Goal: Register for event/course

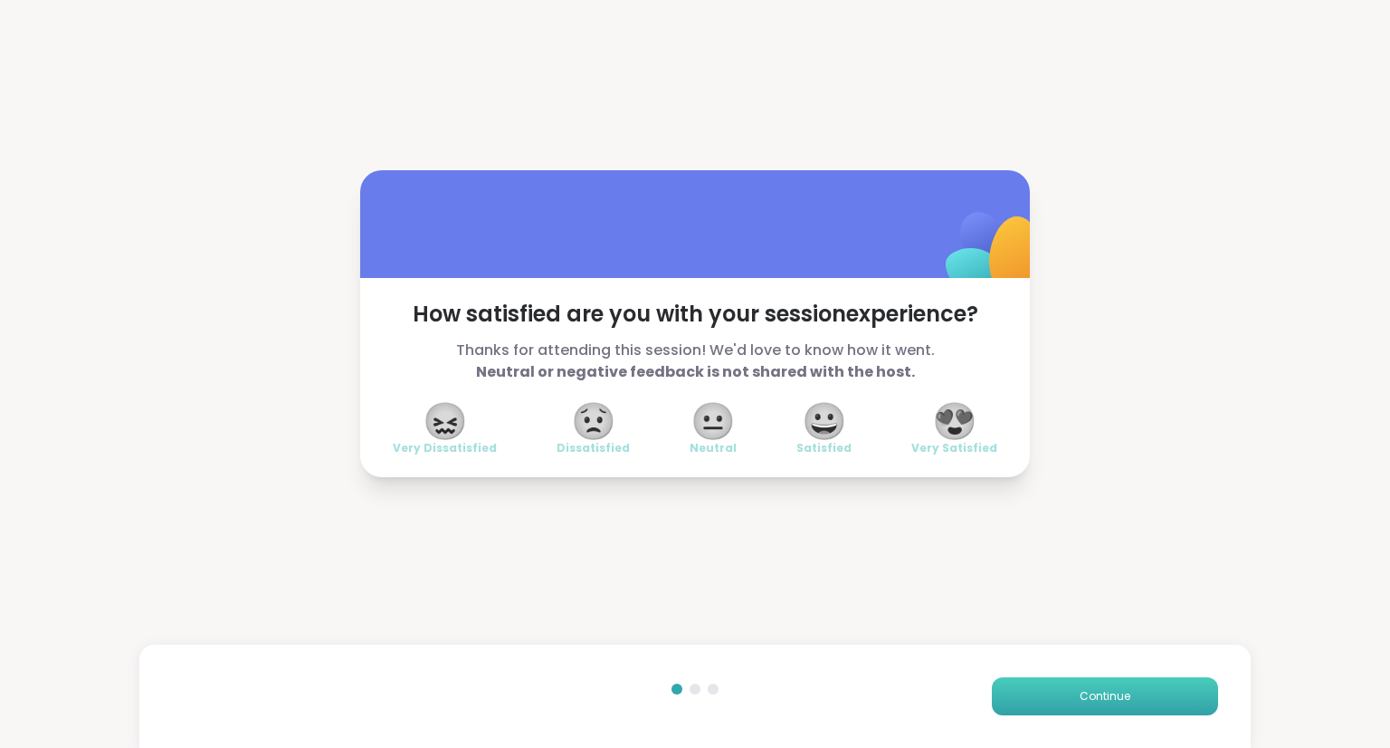
click at [1081, 689] on span "Continue" at bounding box center [1105, 696] width 51 height 16
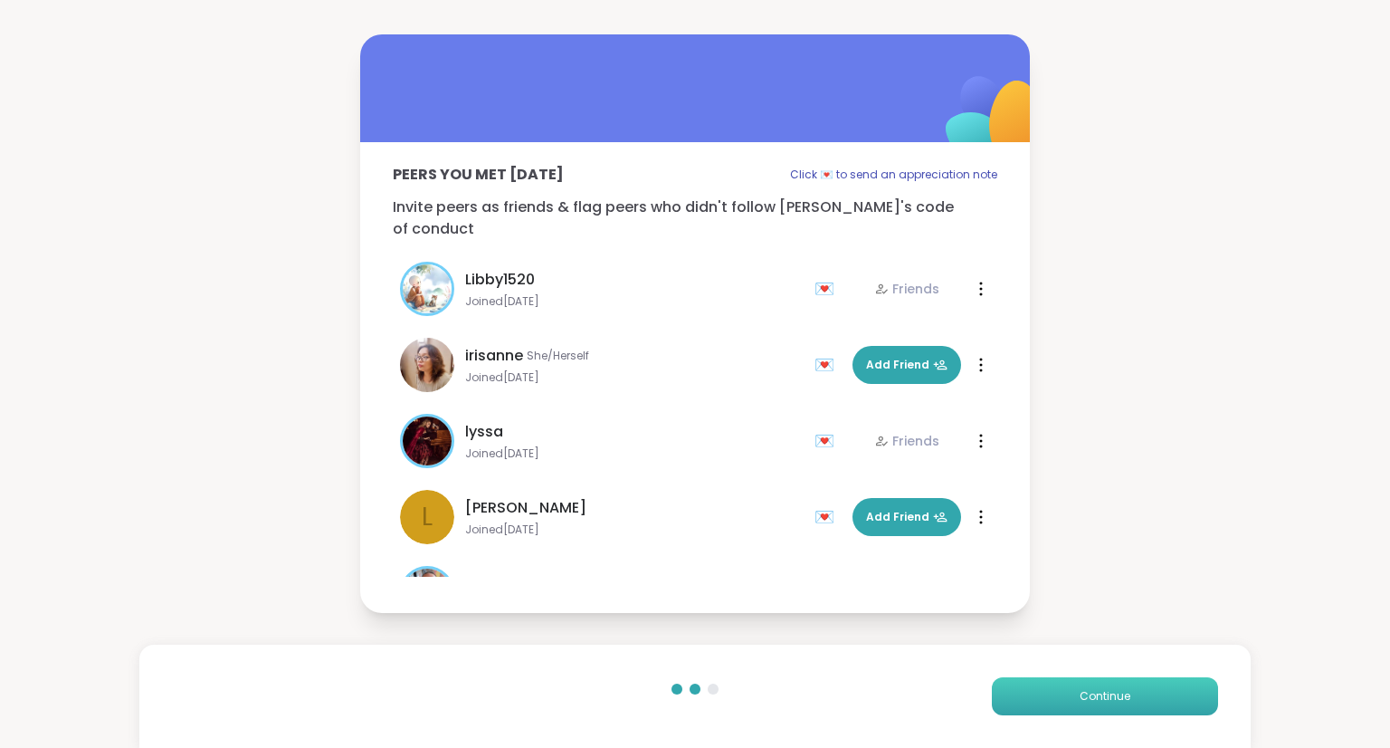
click at [1080, 697] on span "Continue" at bounding box center [1105, 696] width 51 height 16
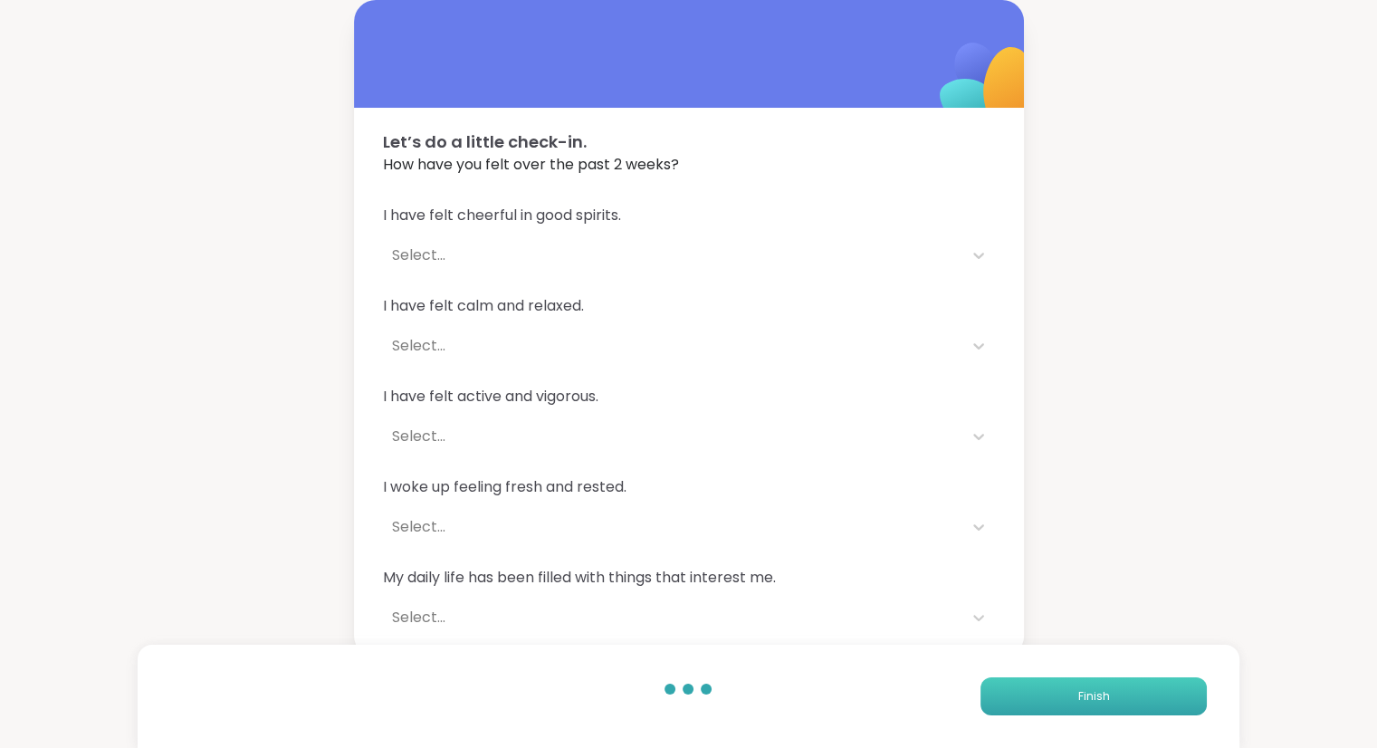
click at [1092, 696] on span "Finish" at bounding box center [1093, 696] width 32 height 16
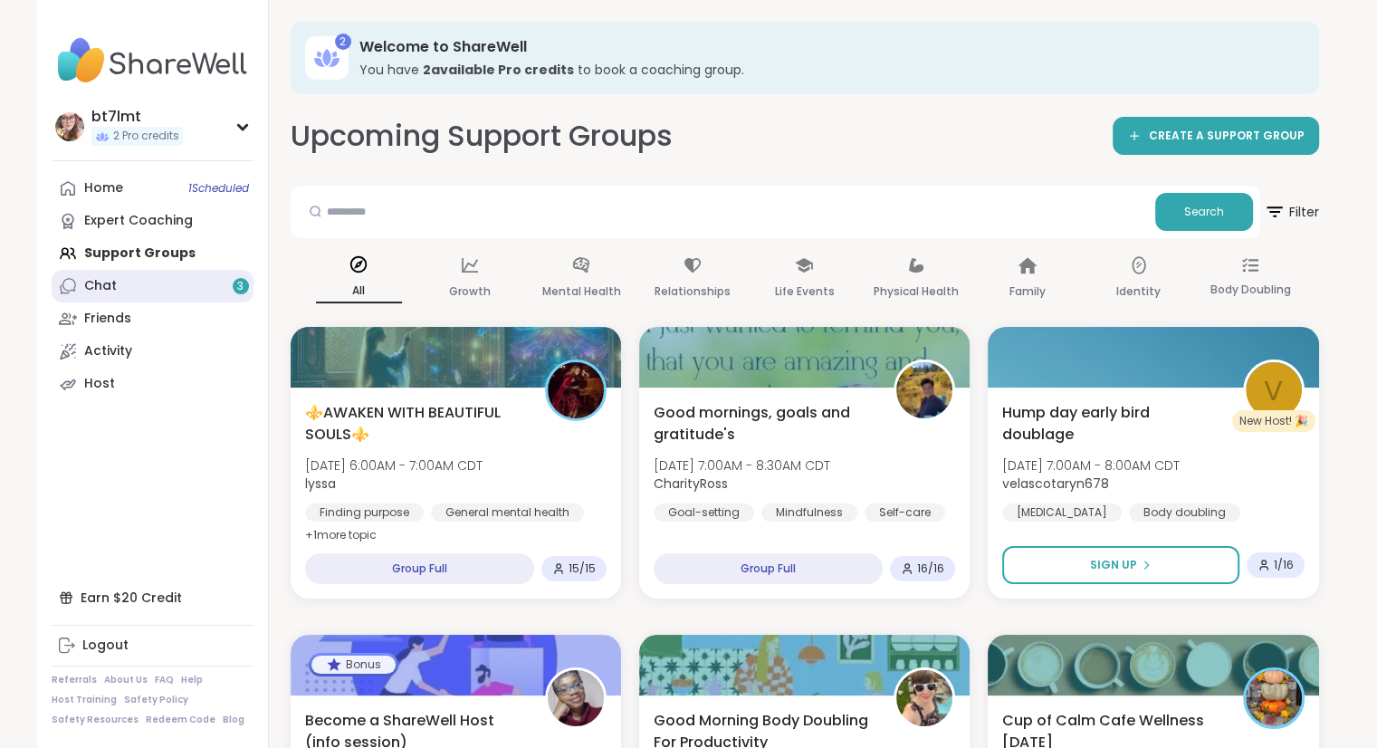
click at [141, 299] on link "Chat 3" at bounding box center [153, 286] width 202 height 33
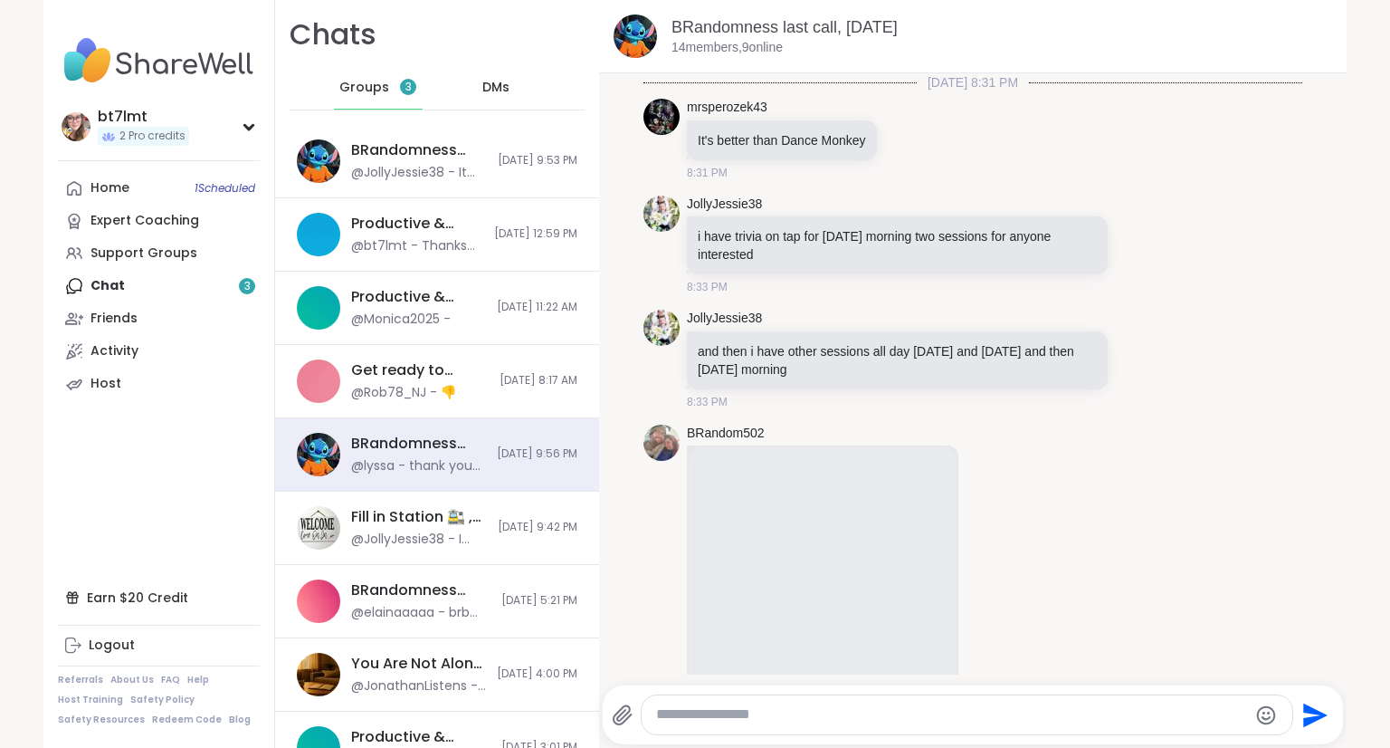
scroll to position [8572, 0]
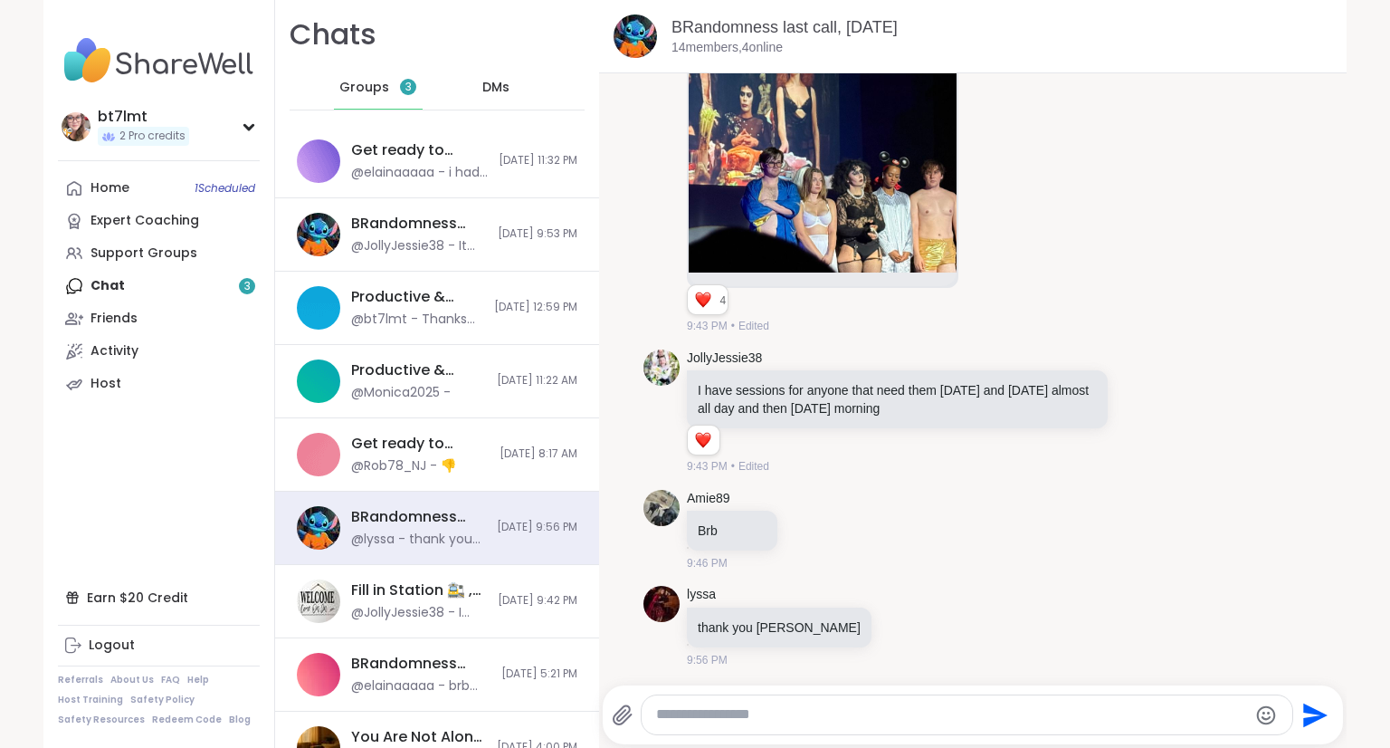
click at [375, 91] on span "Groups" at bounding box center [364, 88] width 50 height 18
click at [516, 152] on div "Get ready to sleep!, [DATE] @elainaaaaa - i had this whole long message typed o…" at bounding box center [437, 161] width 324 height 73
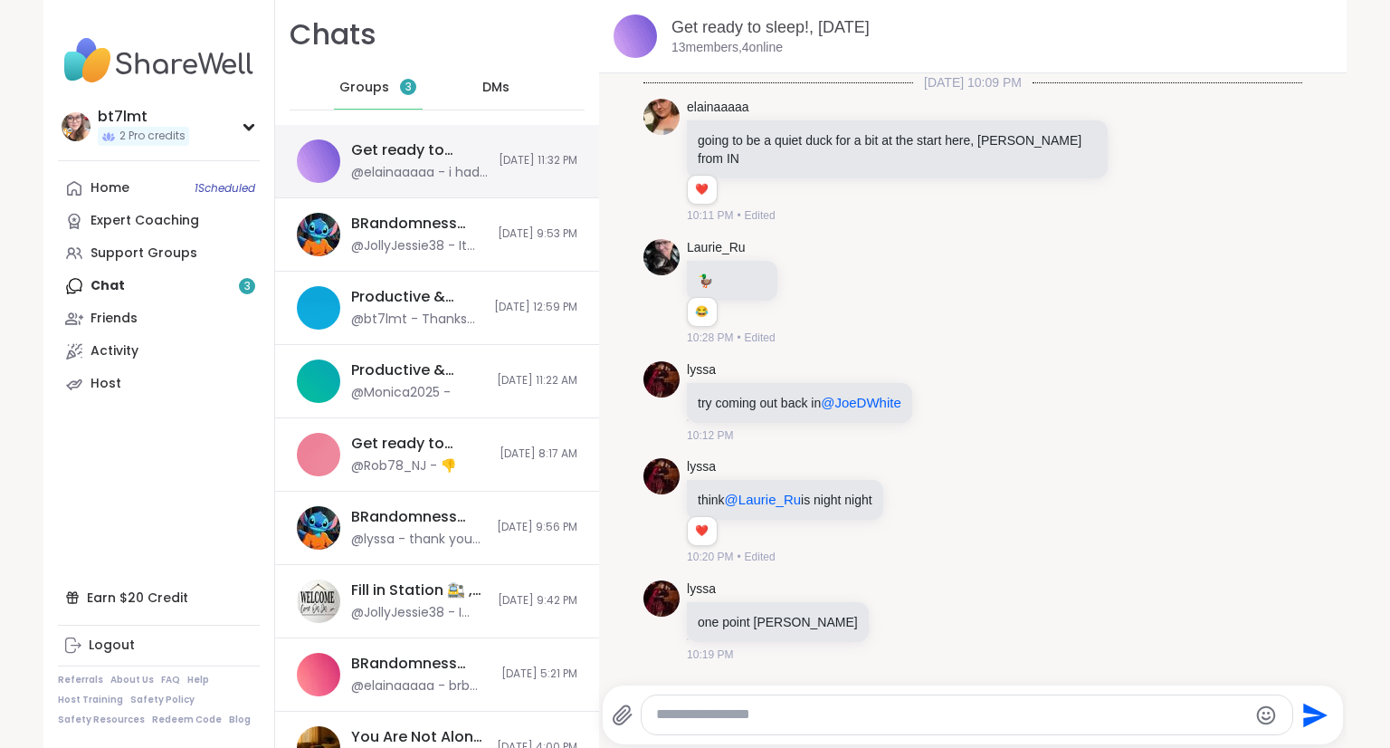
scroll to position [6484, 0]
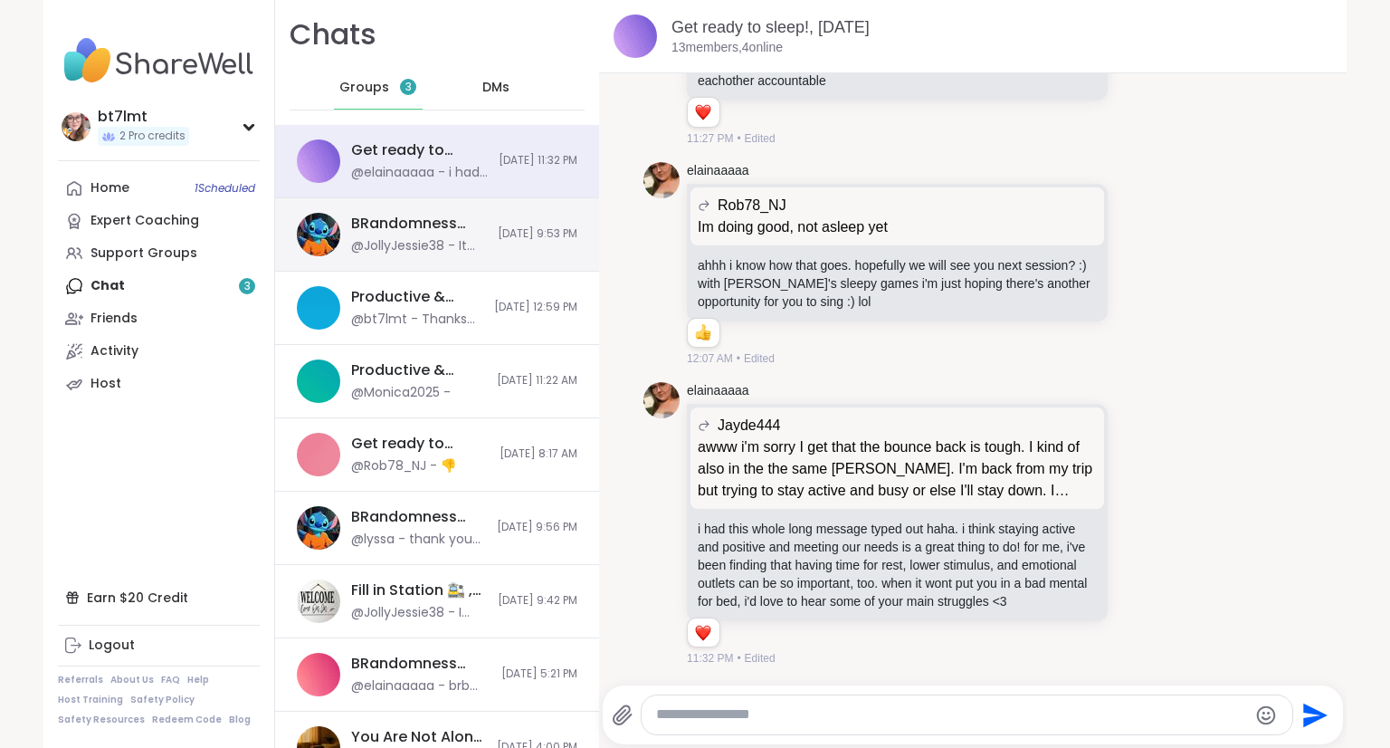
click at [498, 228] on span "[DATE] 9:53 PM" at bounding box center [538, 233] width 80 height 15
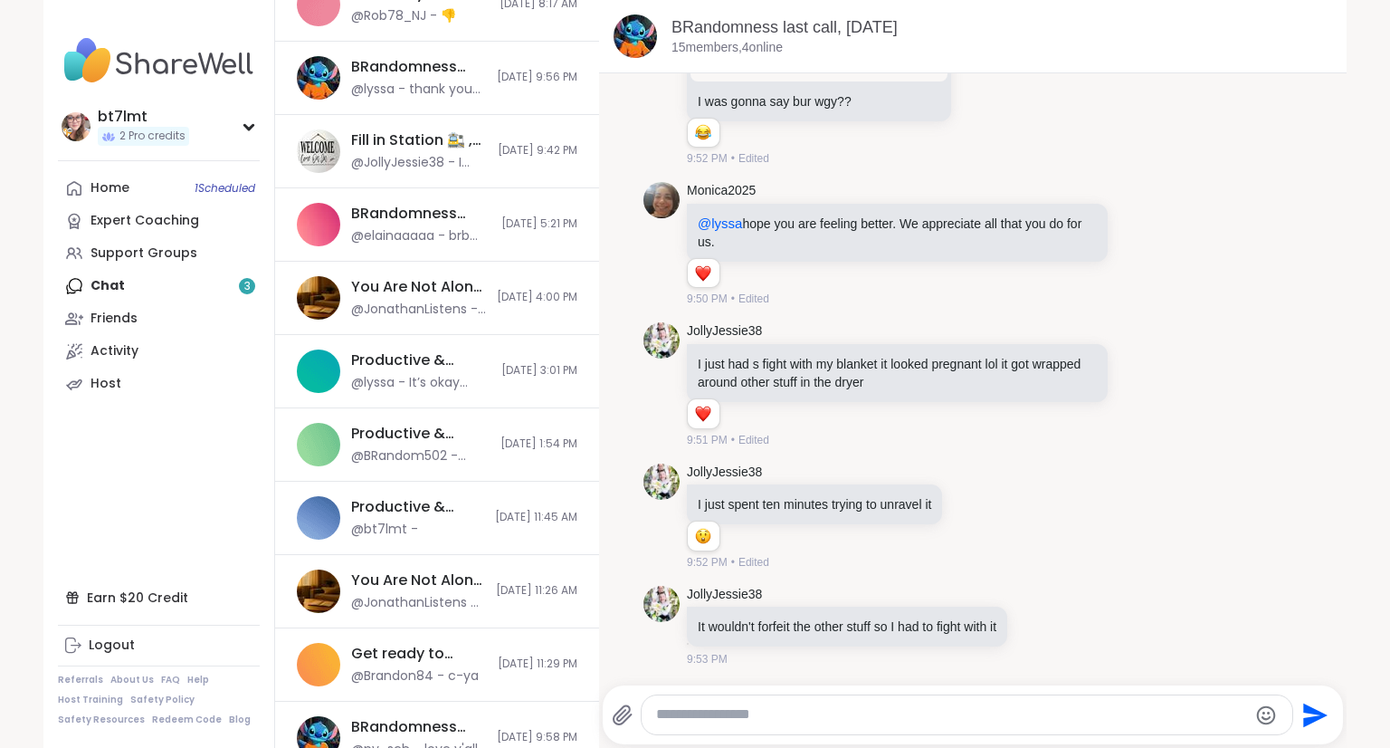
scroll to position [0, 0]
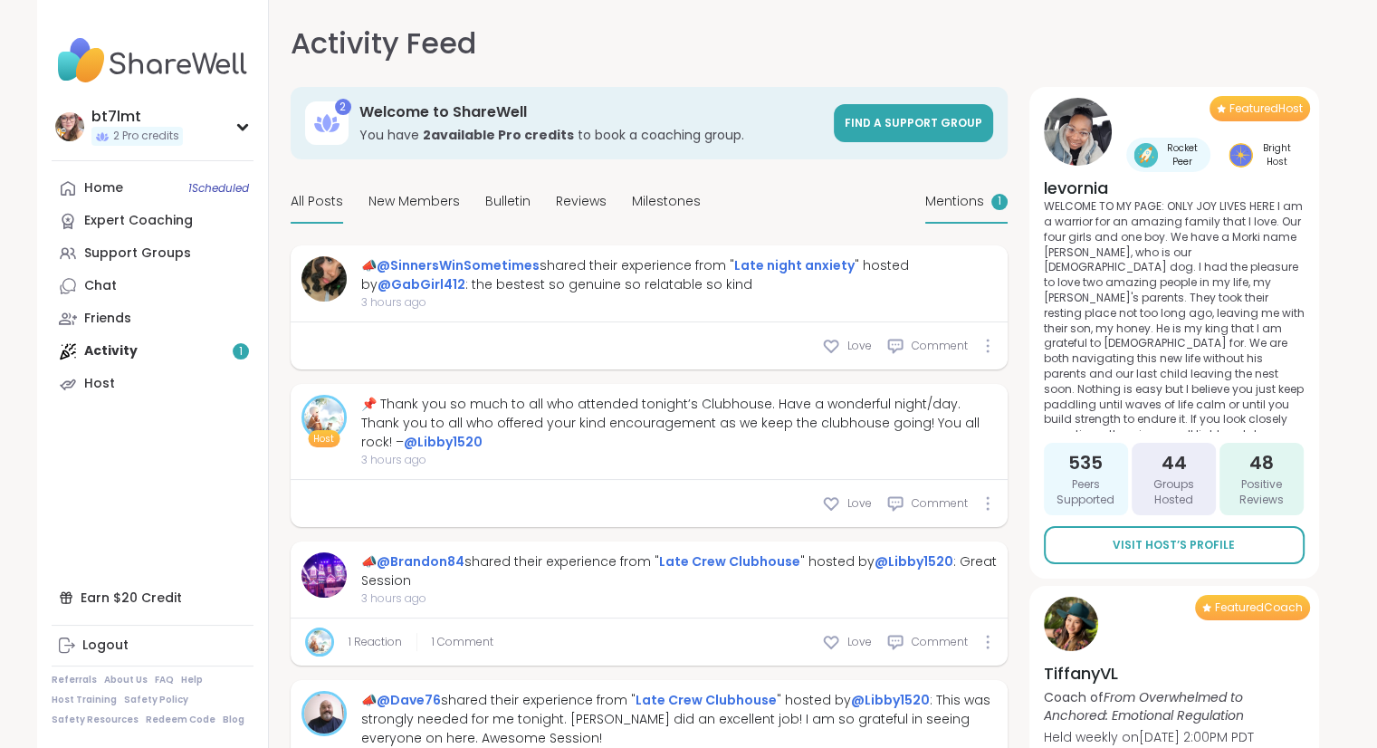
click at [974, 204] on span "Mentions" at bounding box center [954, 201] width 59 height 19
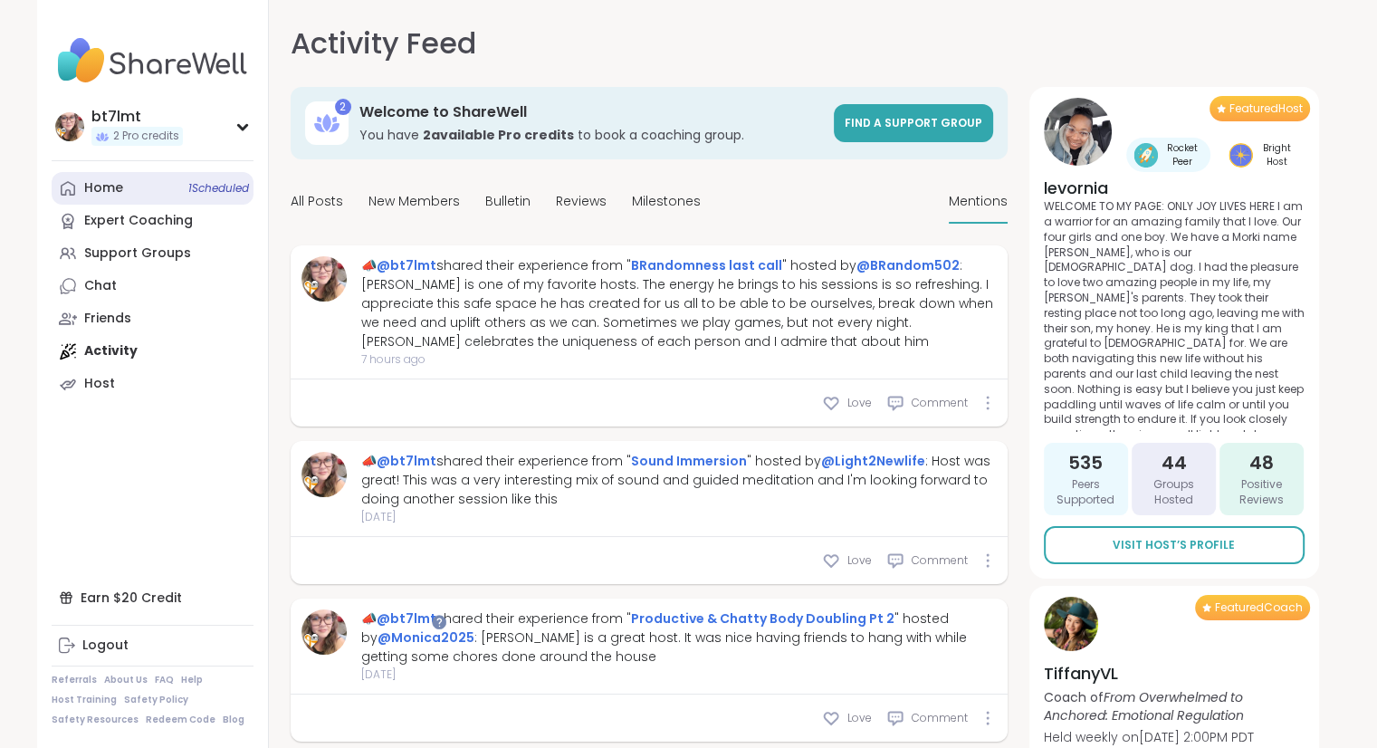
click at [119, 188] on div "Home 1 Scheduled" at bounding box center [103, 188] width 39 height 18
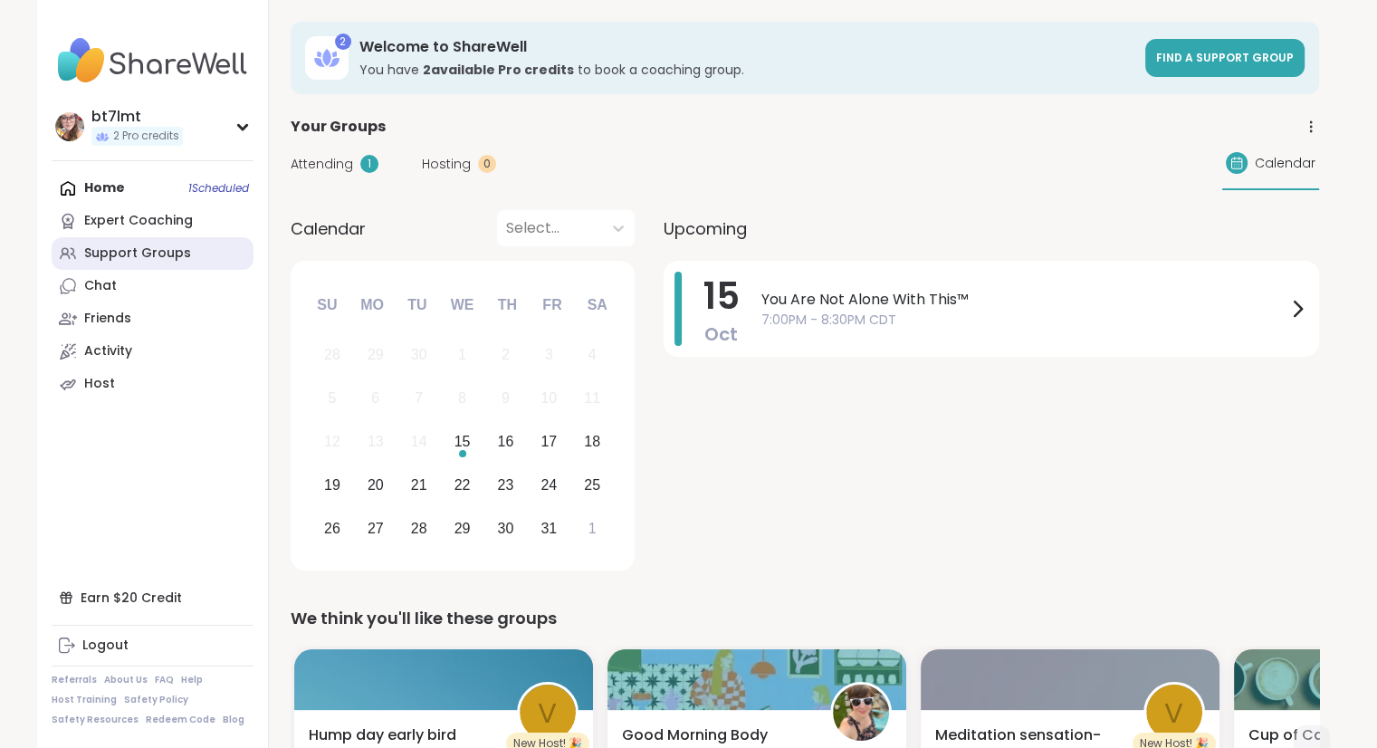
click at [135, 260] on div "Support Groups" at bounding box center [137, 253] width 107 height 18
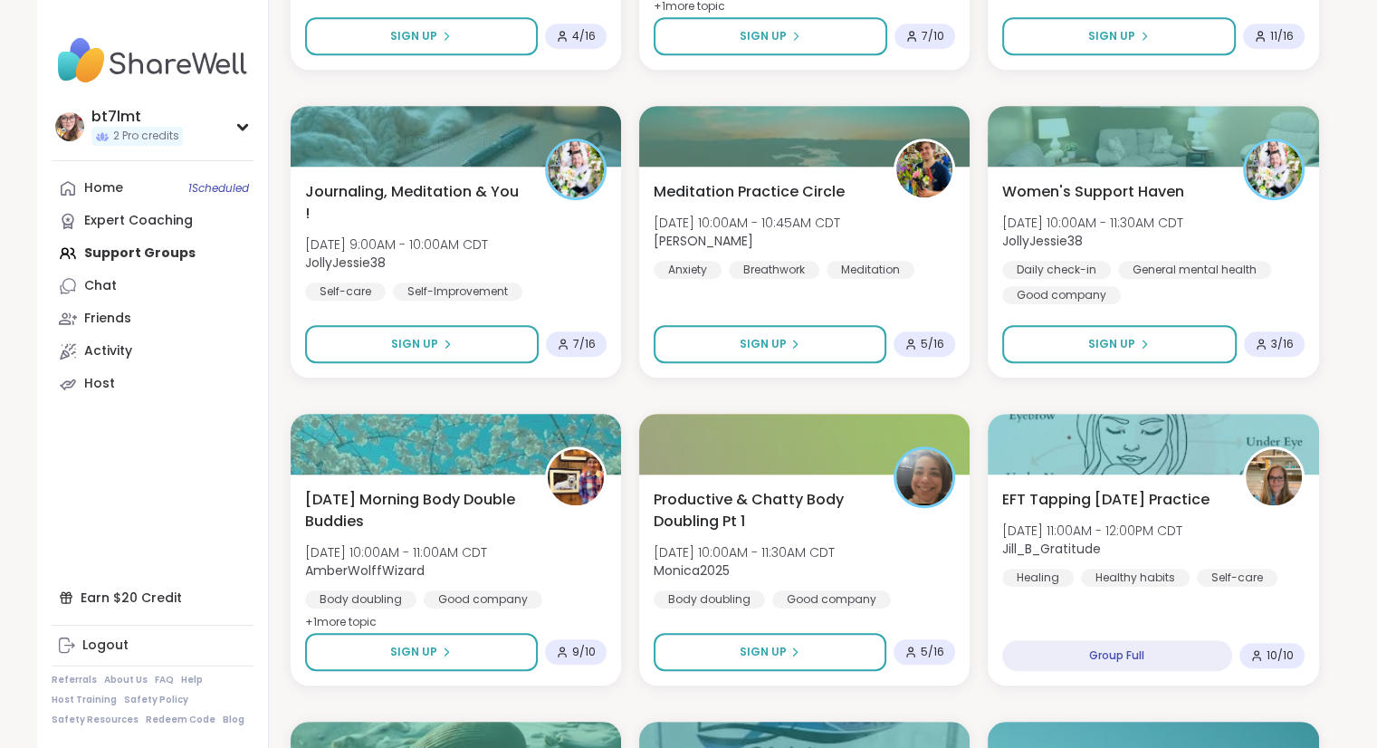
scroll to position [1144, 0]
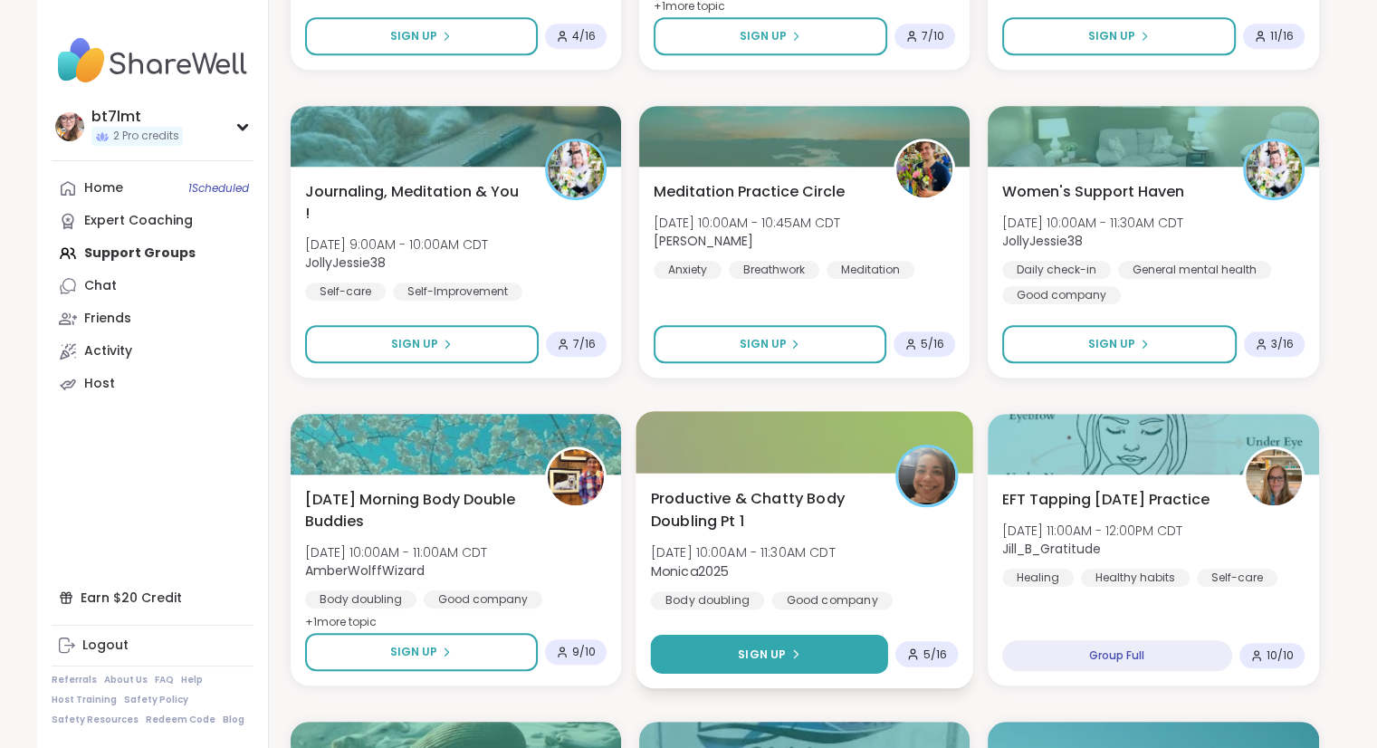
click at [862, 655] on button "Sign Up" at bounding box center [768, 654] width 237 height 39
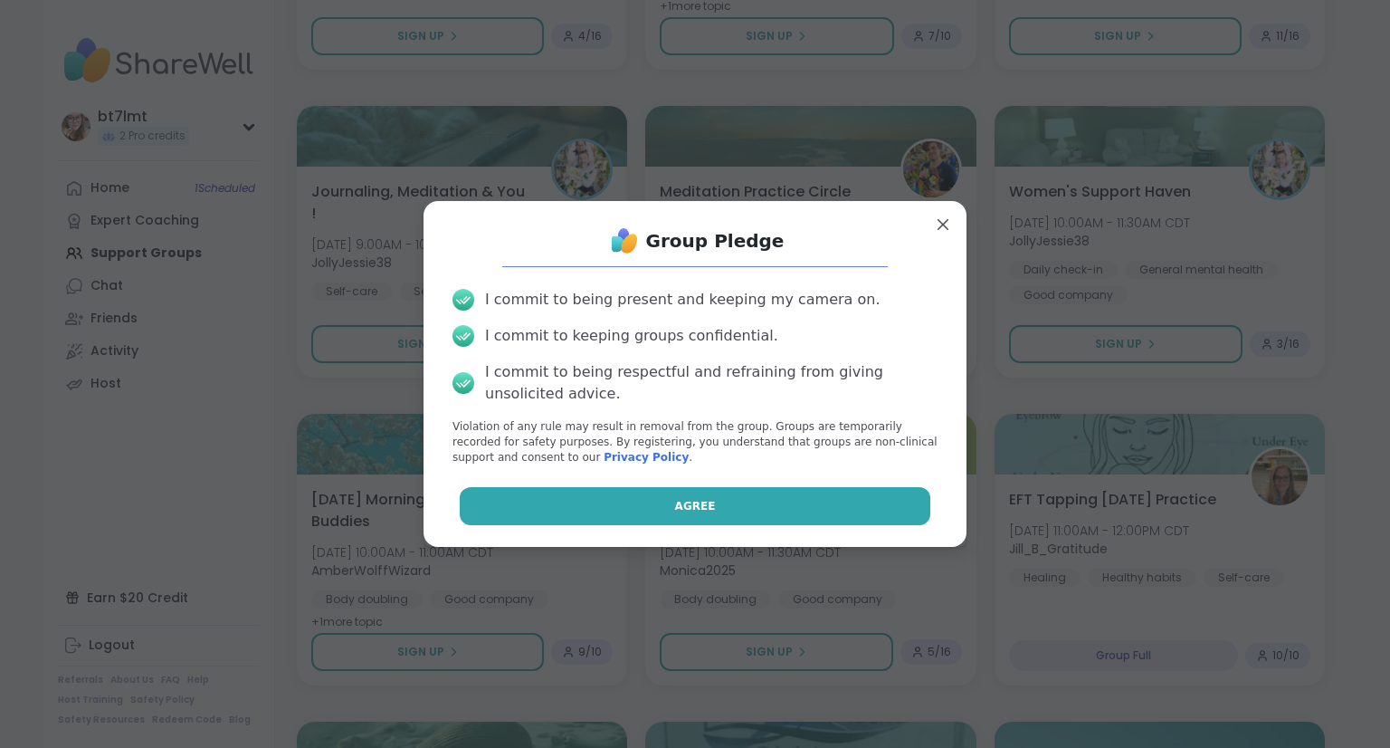
click at [860, 518] on button "Agree" at bounding box center [696, 506] width 472 height 38
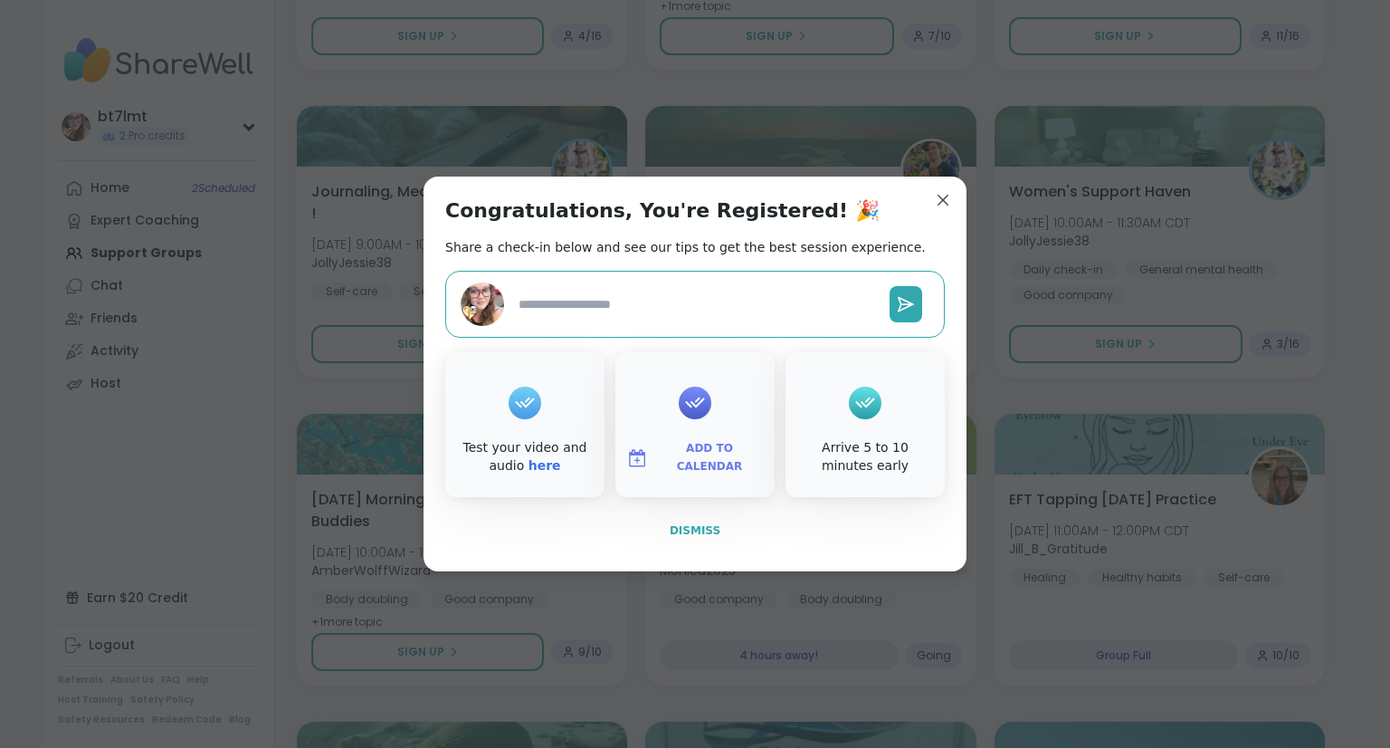
click at [697, 533] on span "Dismiss" at bounding box center [695, 530] width 51 height 13
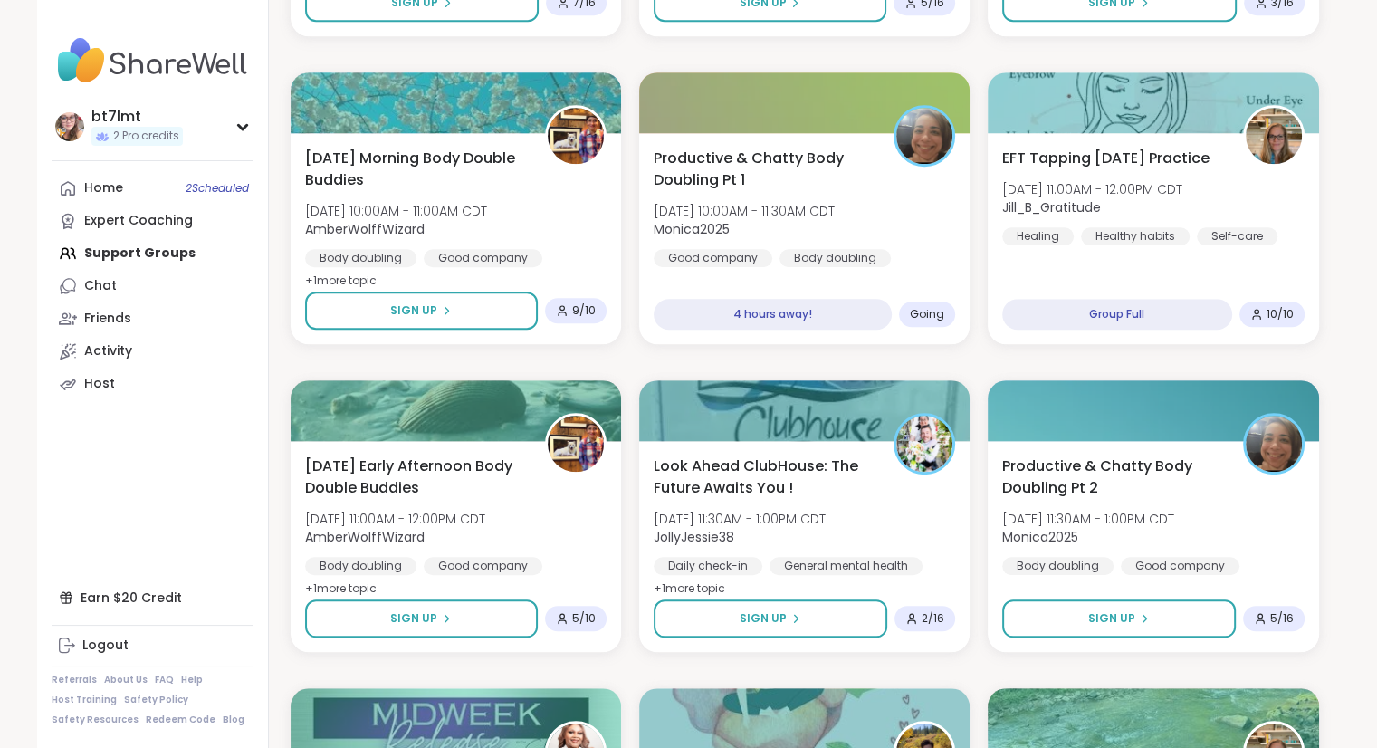
scroll to position [1498, 0]
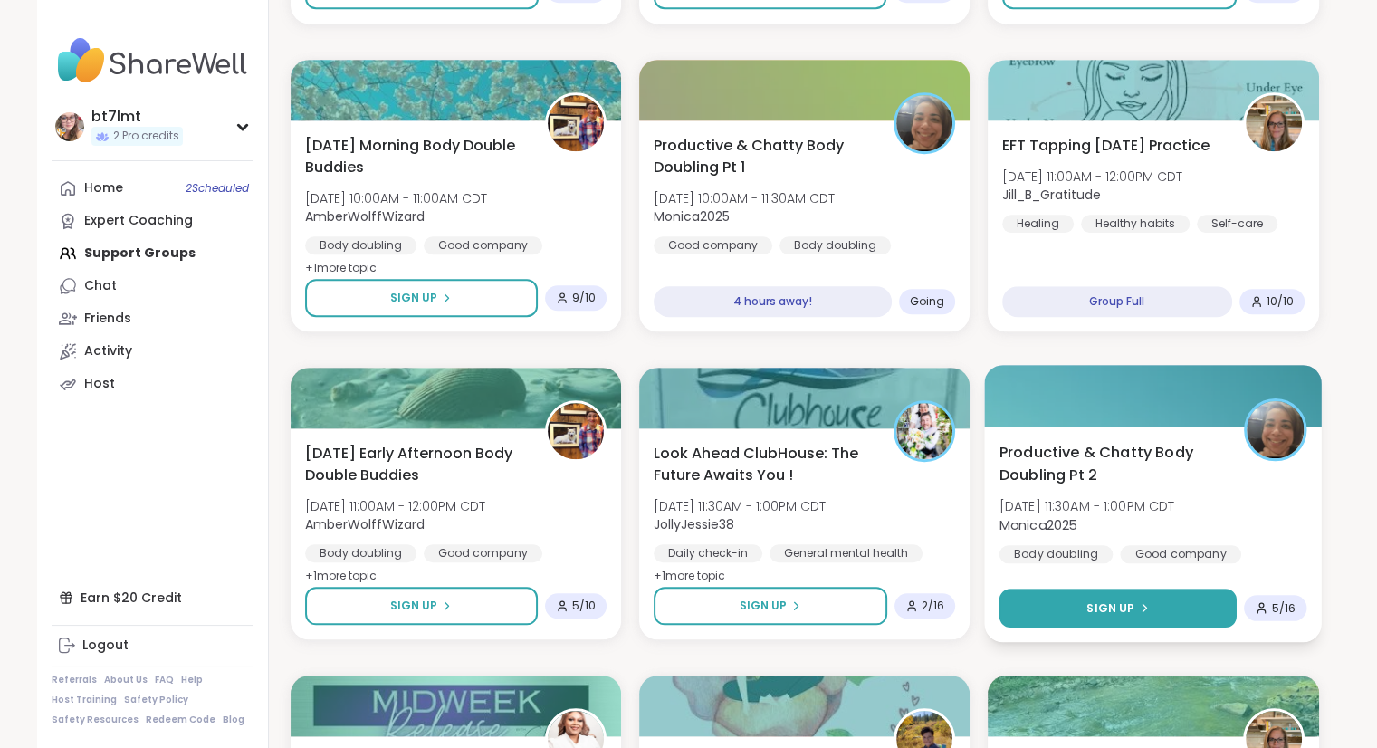
click at [1192, 605] on button "Sign Up" at bounding box center [1117, 607] width 237 height 39
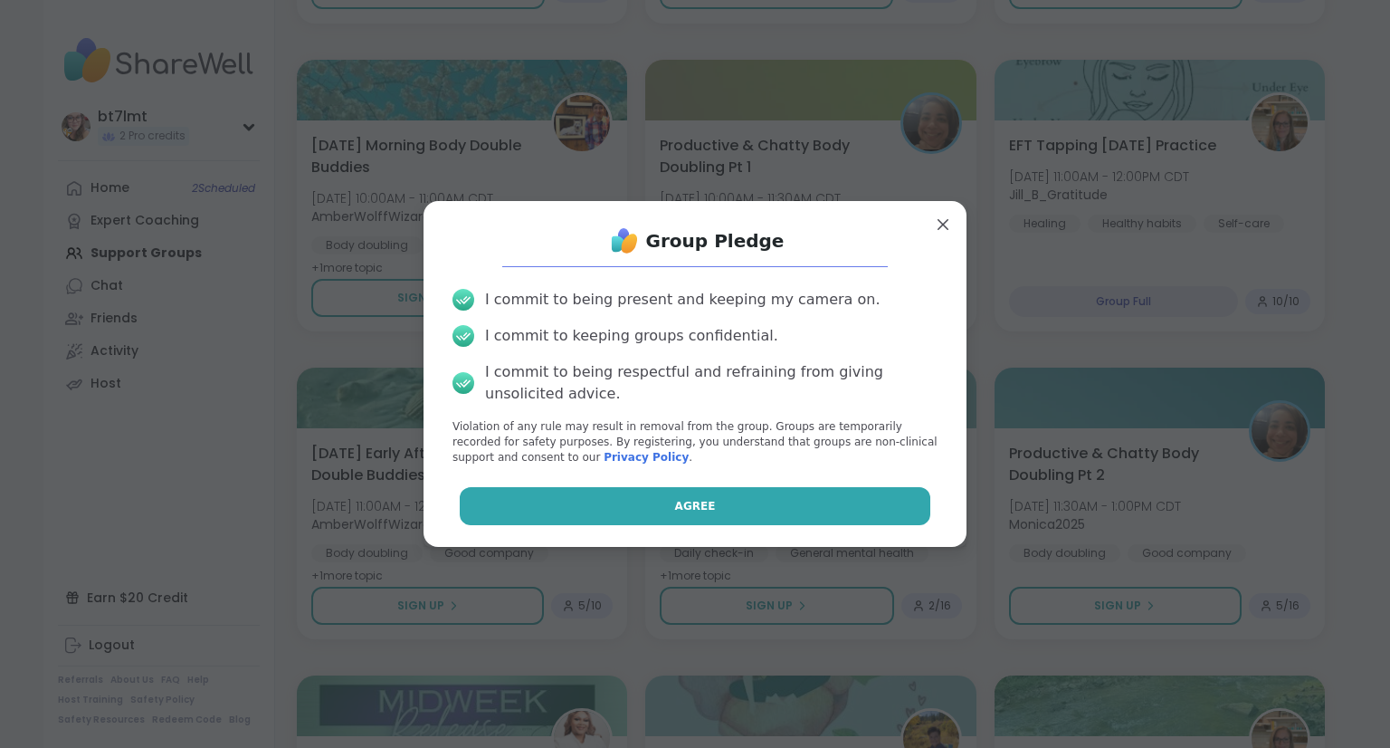
click at [737, 511] on button "Agree" at bounding box center [696, 506] width 472 height 38
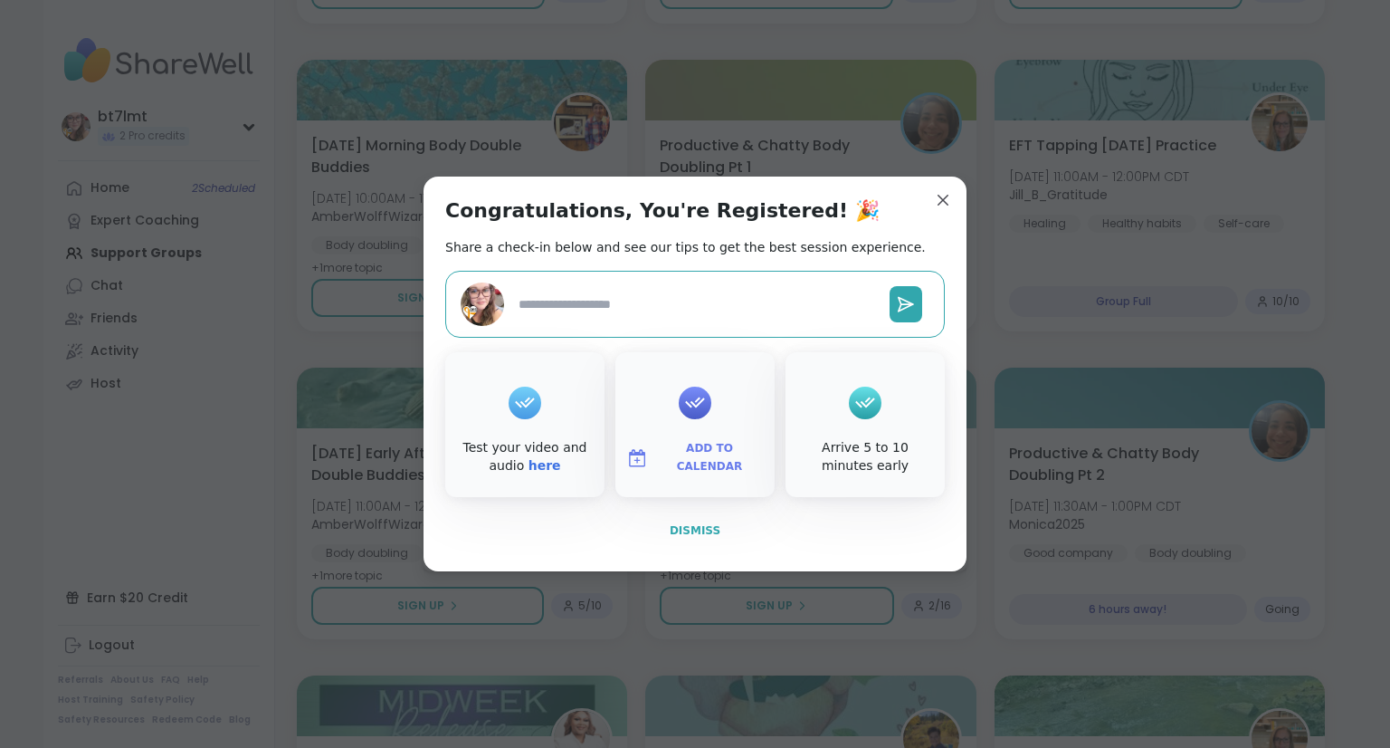
click at [710, 527] on button "Dismiss" at bounding box center [695, 530] width 500 height 38
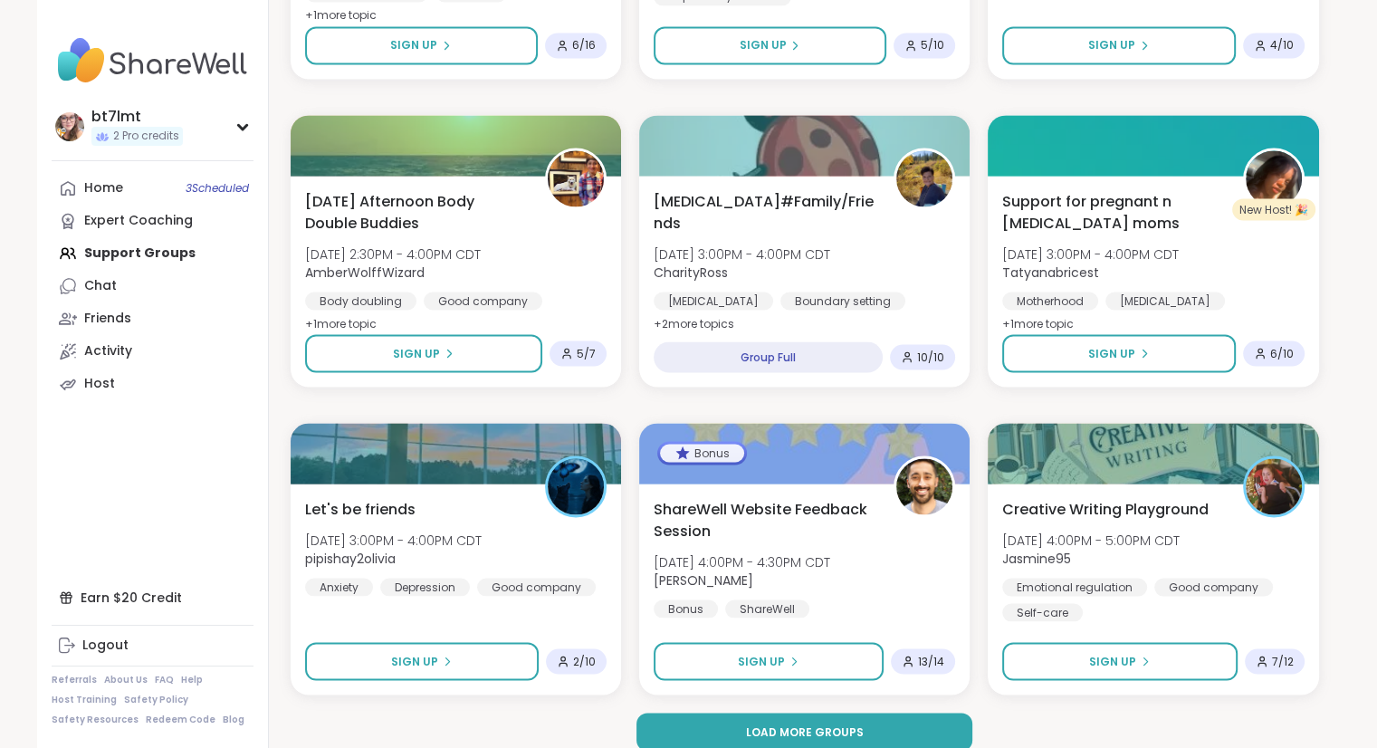
scroll to position [3309, 0]
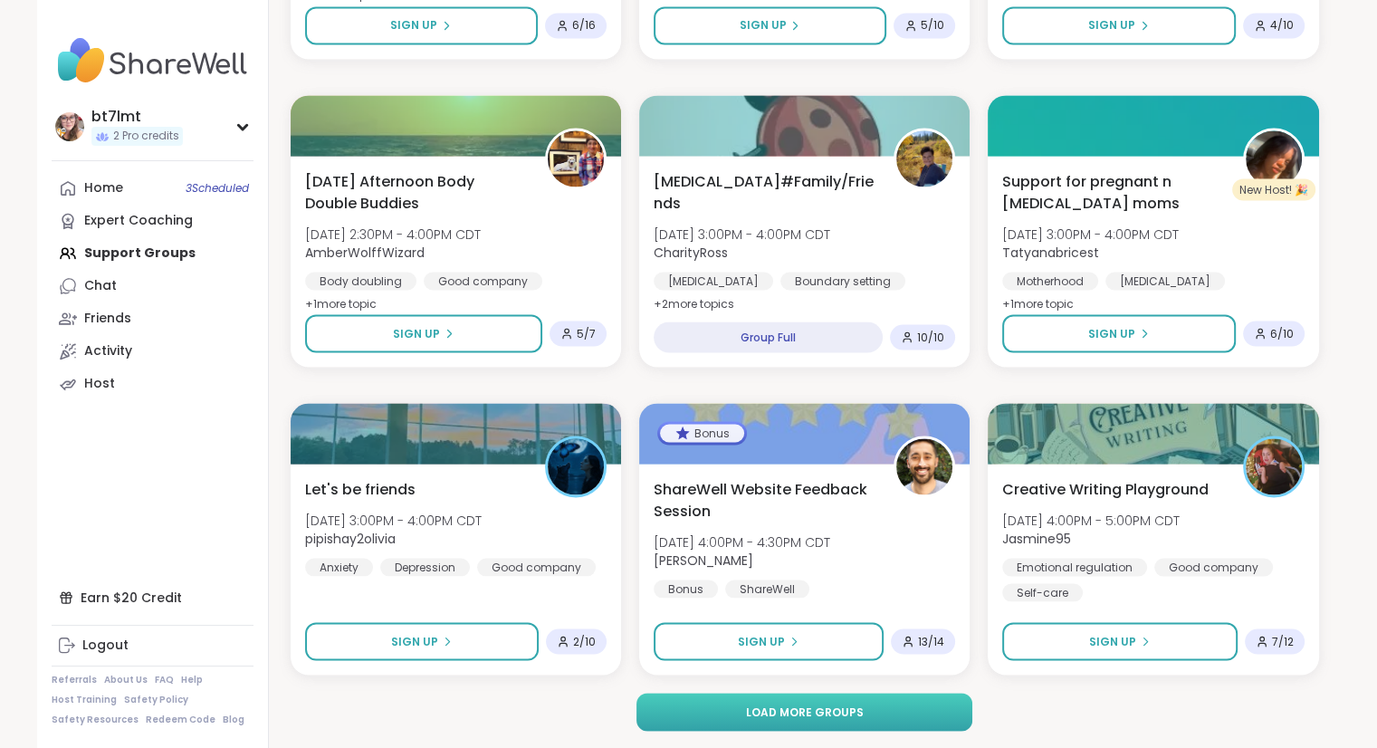
click at [917, 713] on button "Load more groups" at bounding box center [804, 711] width 336 height 38
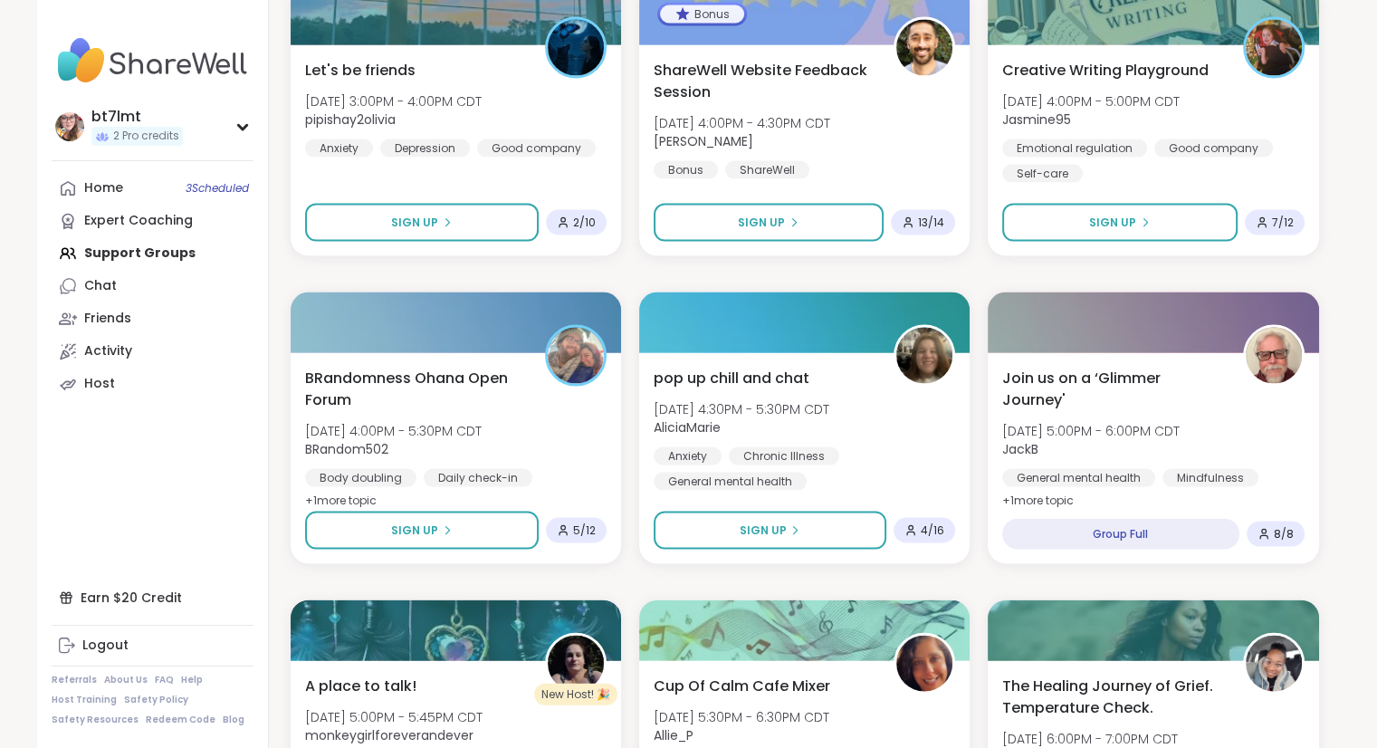
scroll to position [3730, 0]
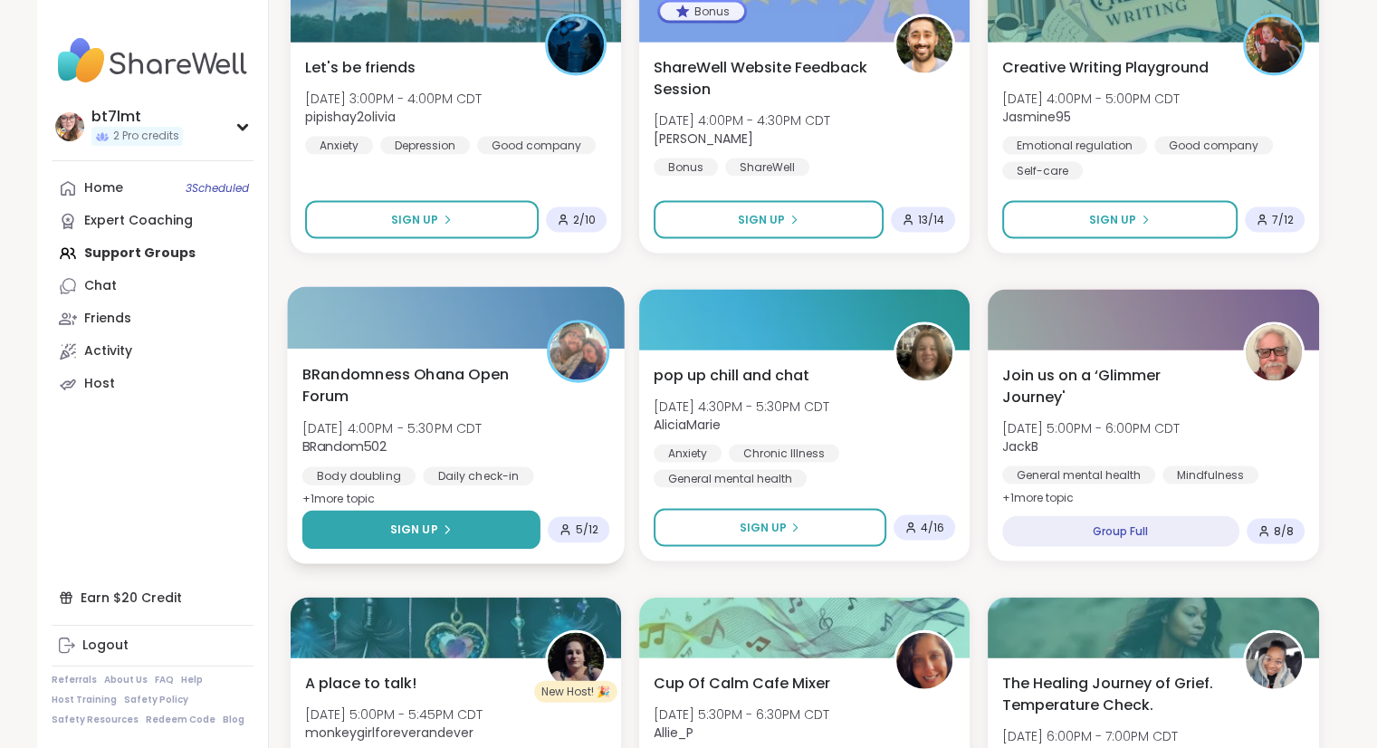
click at [485, 530] on button "Sign Up" at bounding box center [420, 530] width 238 height 39
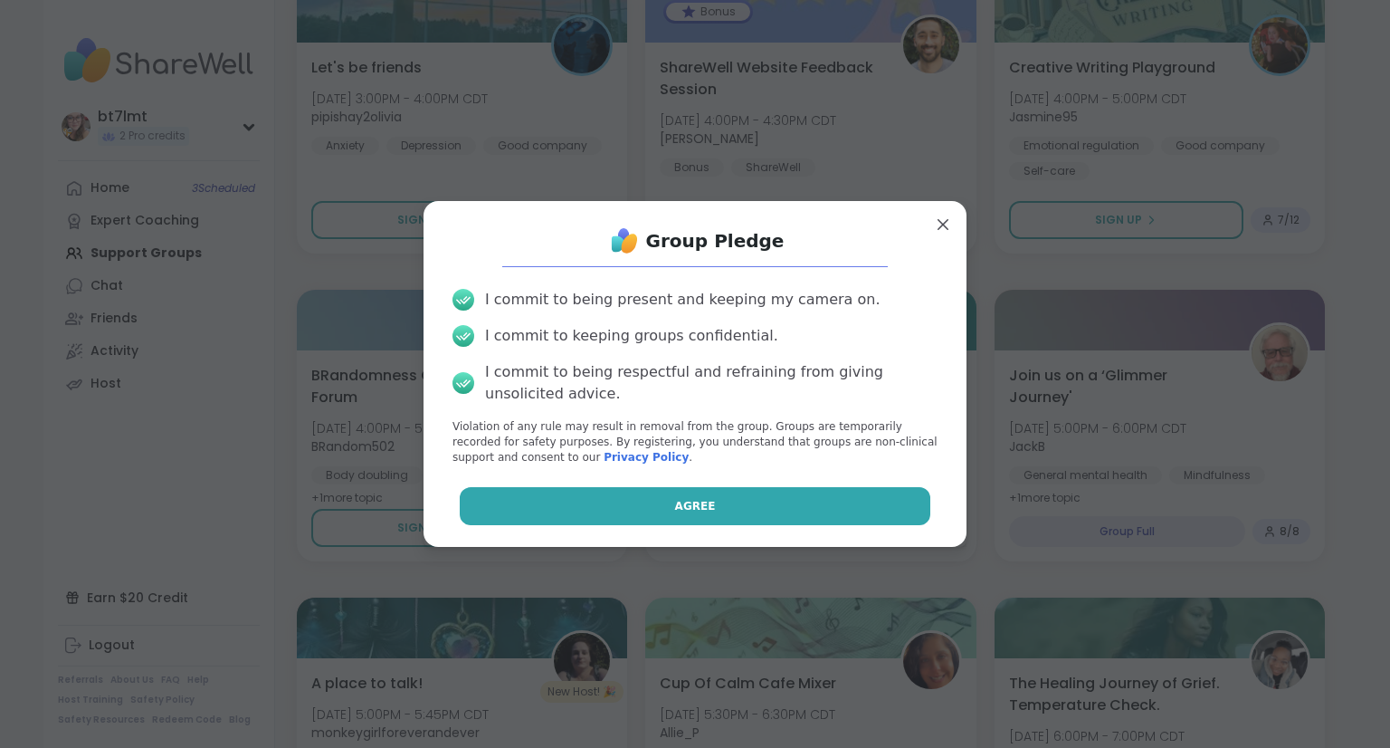
click at [707, 501] on button "Agree" at bounding box center [696, 506] width 472 height 38
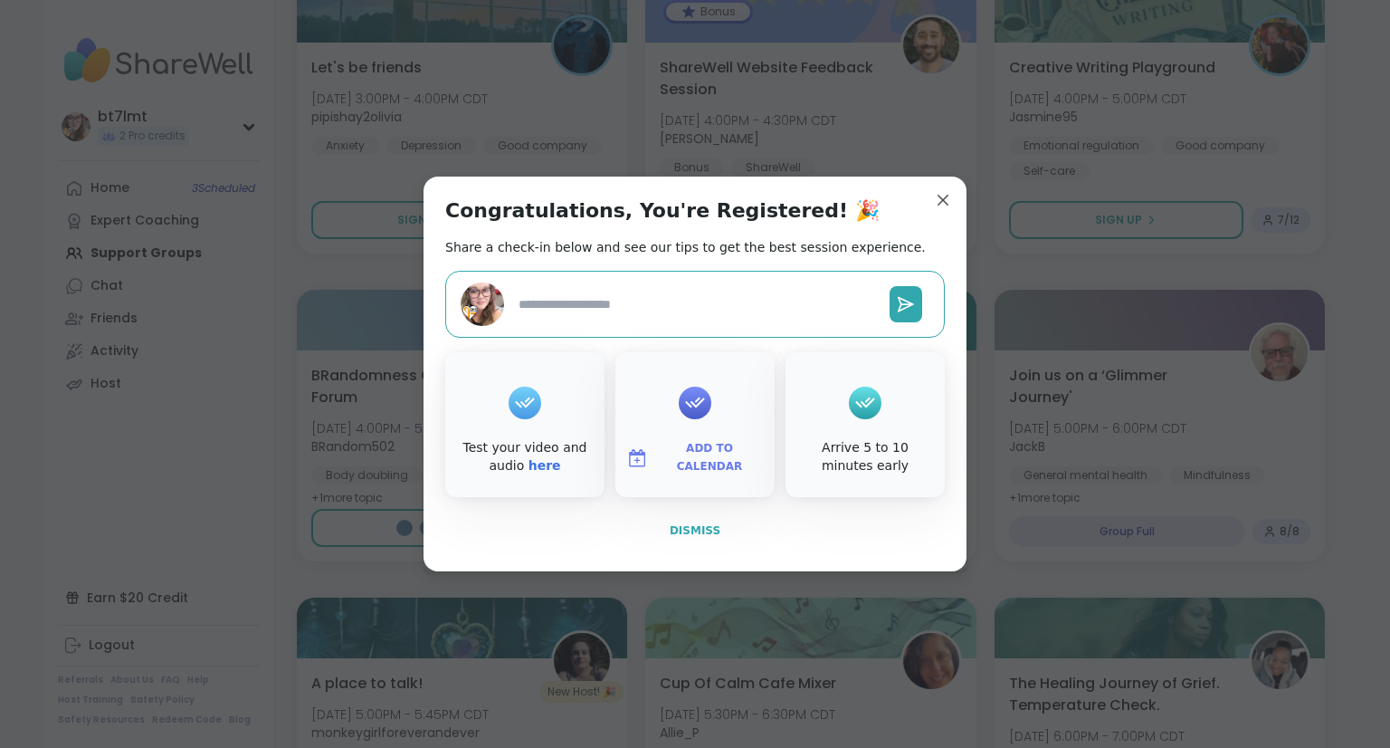
click at [695, 532] on span "Dismiss" at bounding box center [695, 530] width 51 height 13
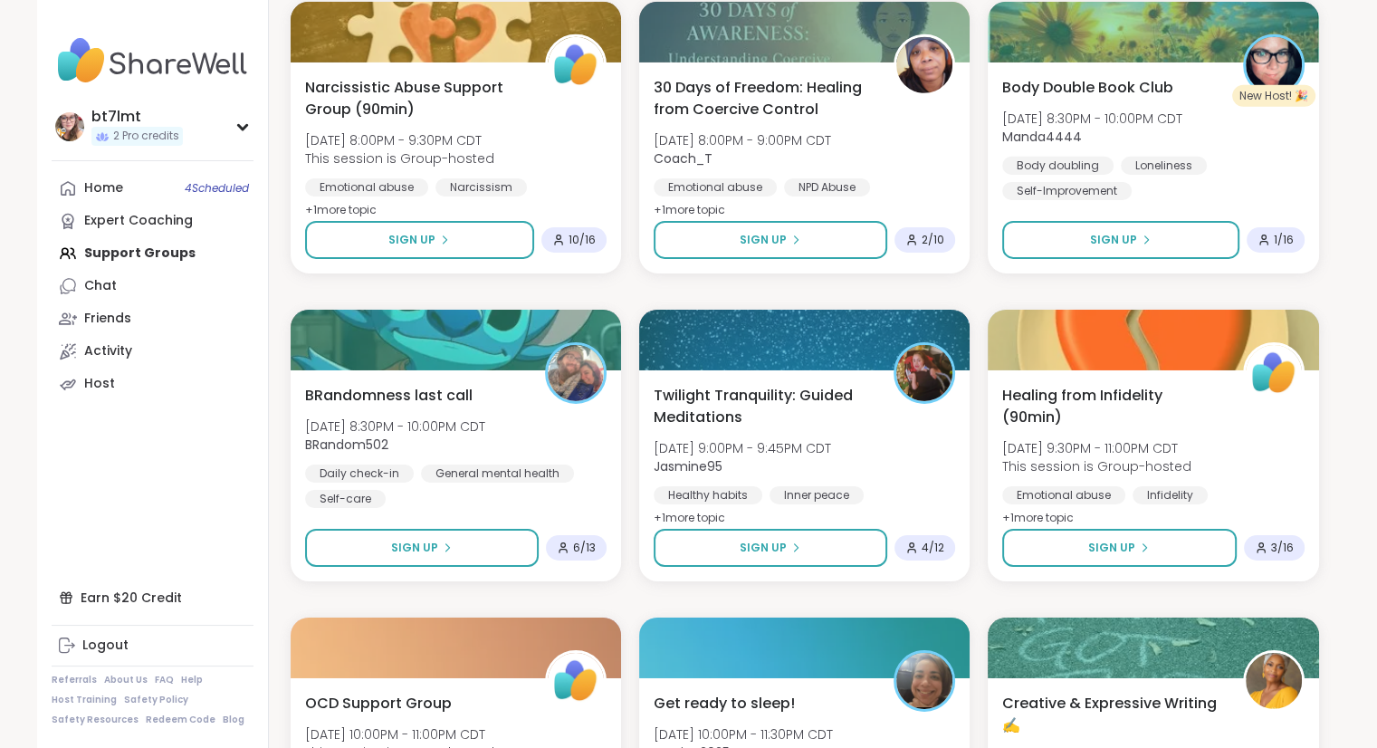
scroll to position [5866, 0]
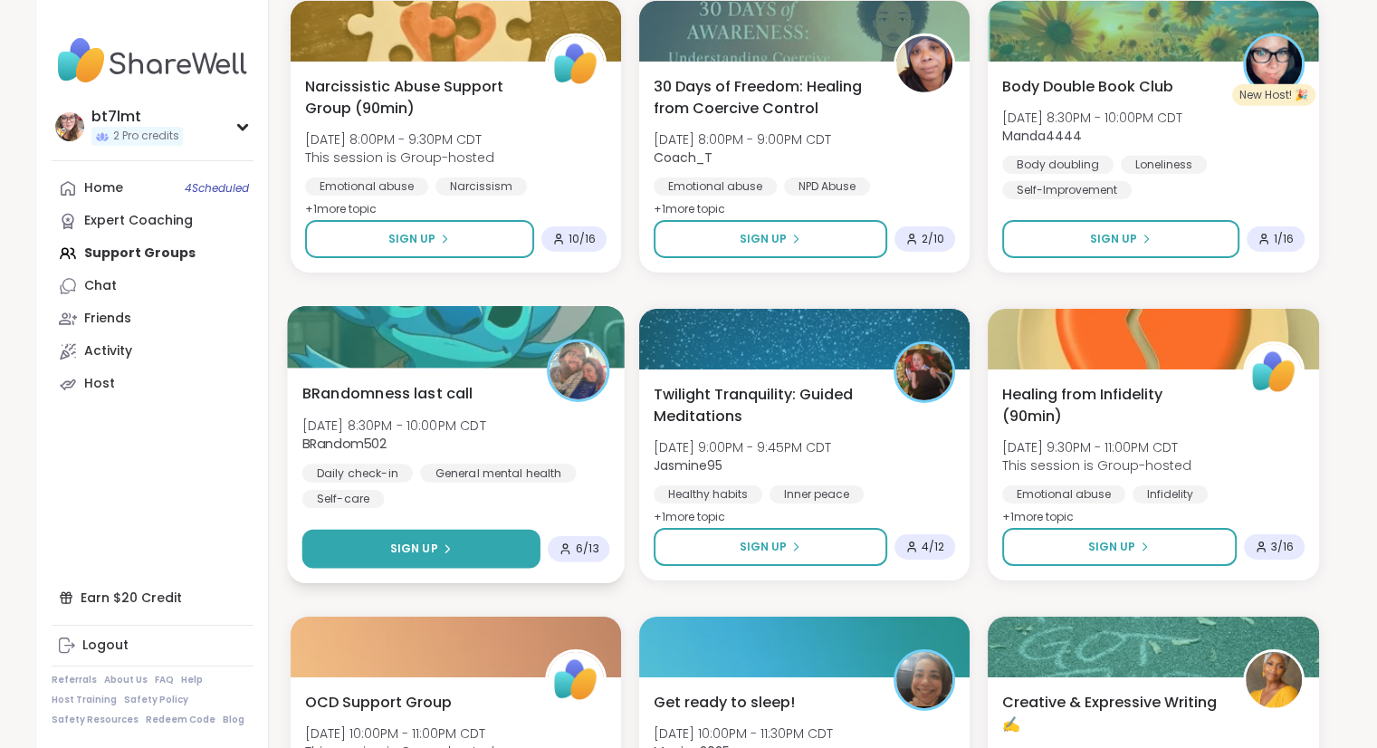
click at [464, 554] on button "Sign Up" at bounding box center [420, 549] width 238 height 39
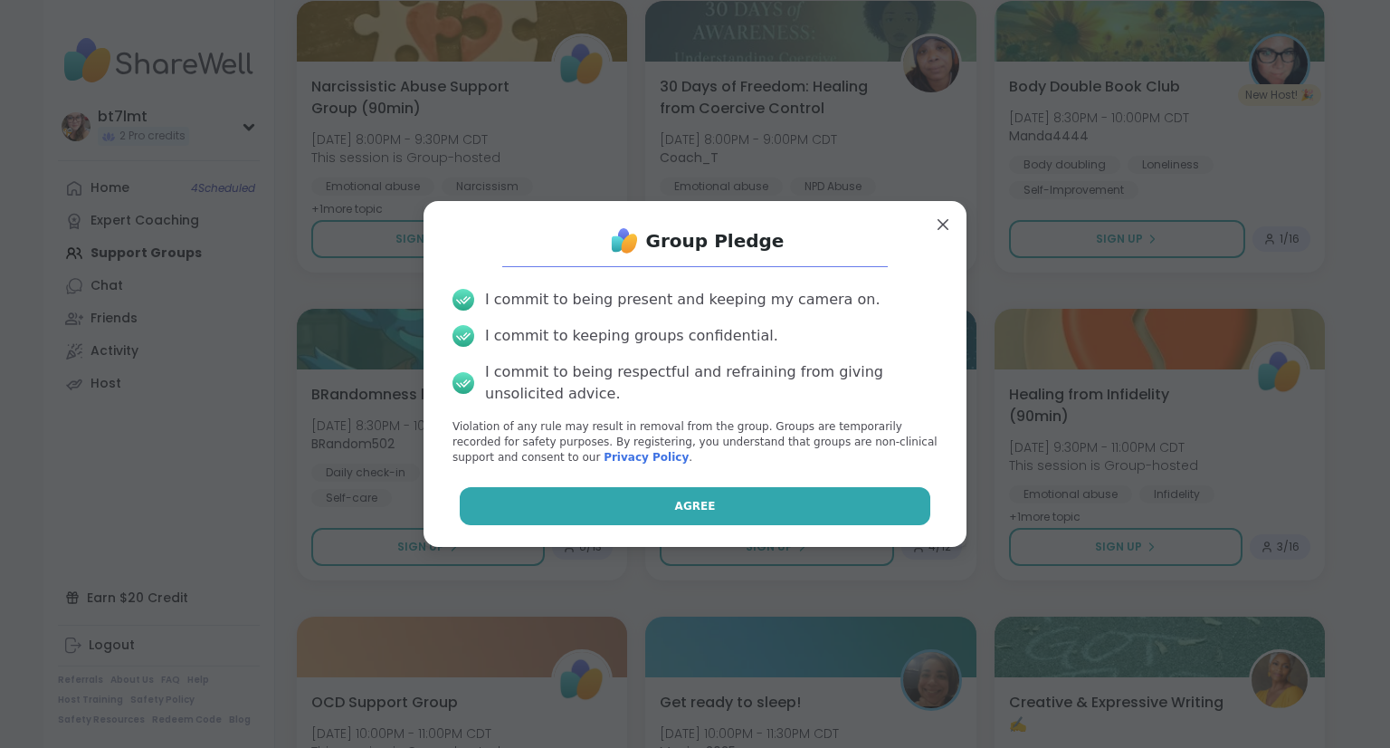
click at [711, 509] on button "Agree" at bounding box center [696, 506] width 472 height 38
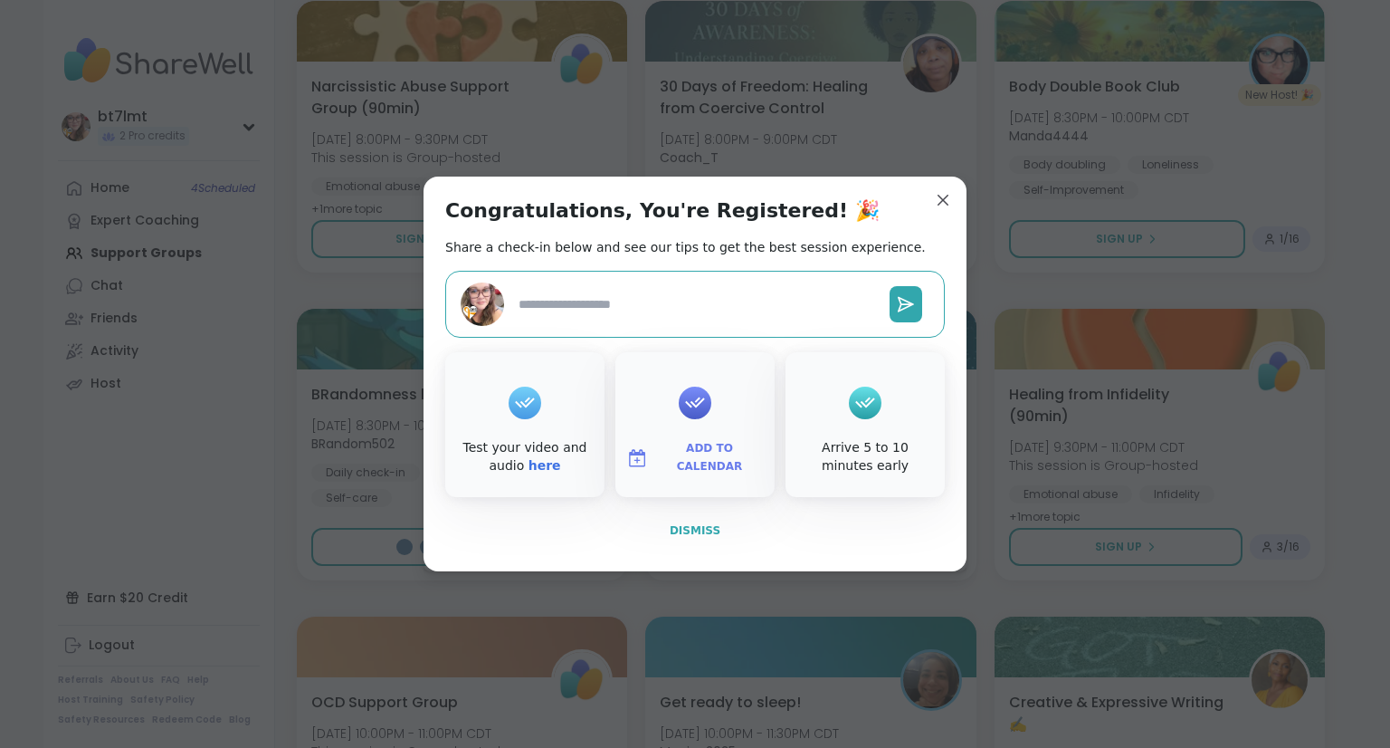
click at [673, 546] on button "Dismiss" at bounding box center [695, 530] width 500 height 38
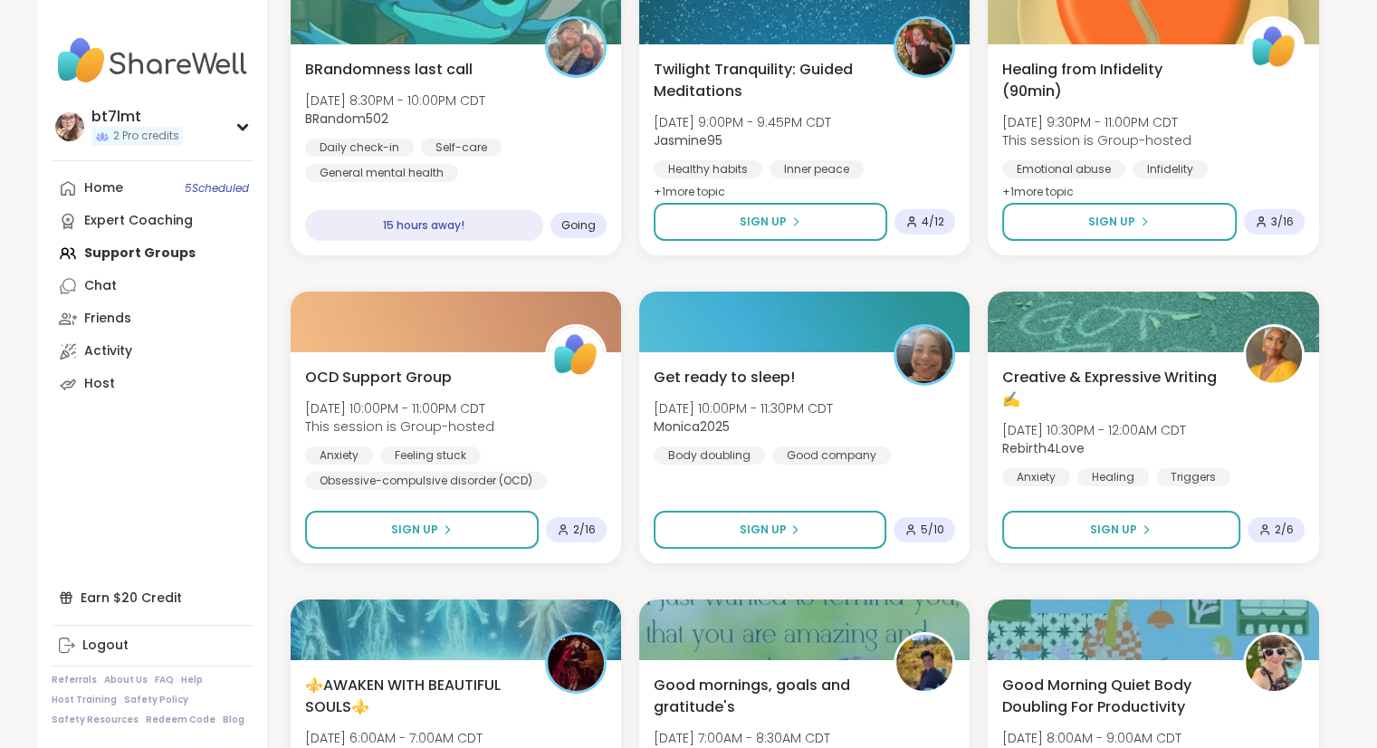
scroll to position [6211, 0]
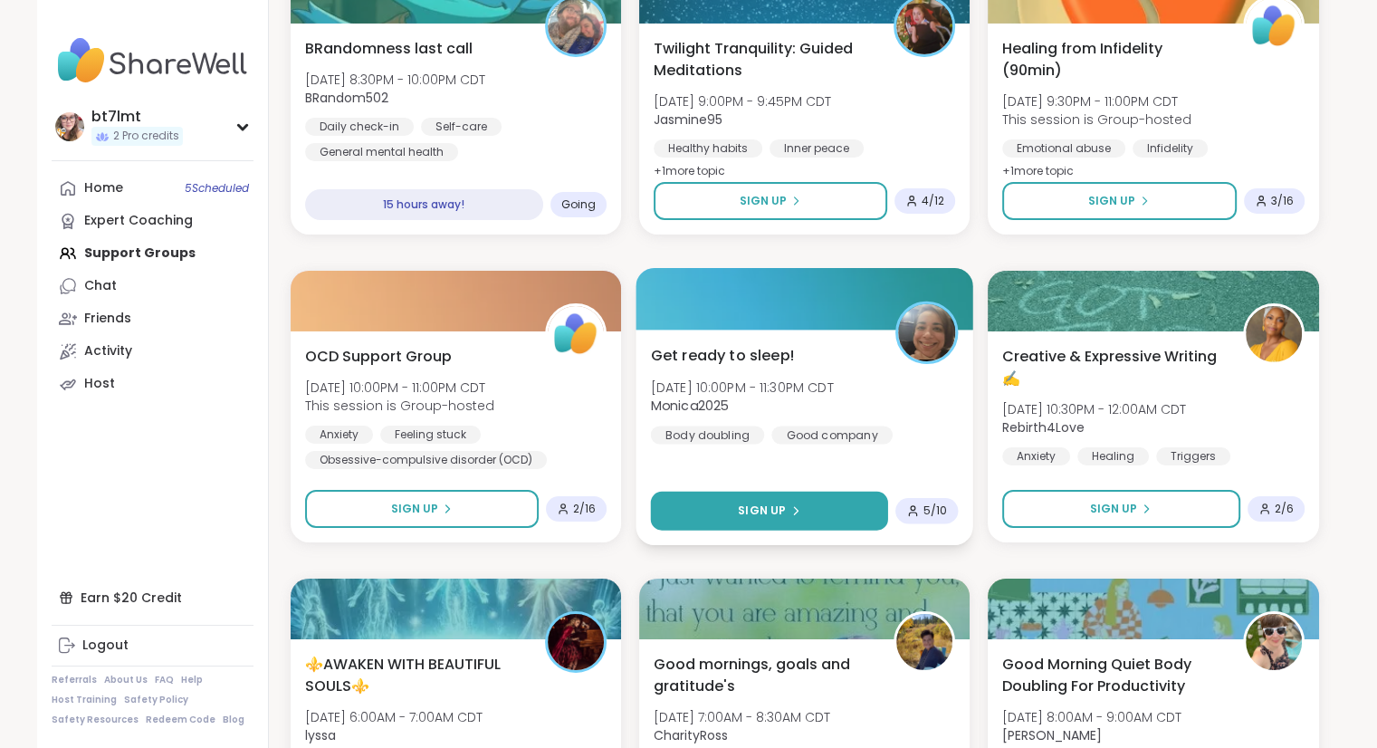
click at [793, 507] on icon at bounding box center [794, 510] width 11 height 11
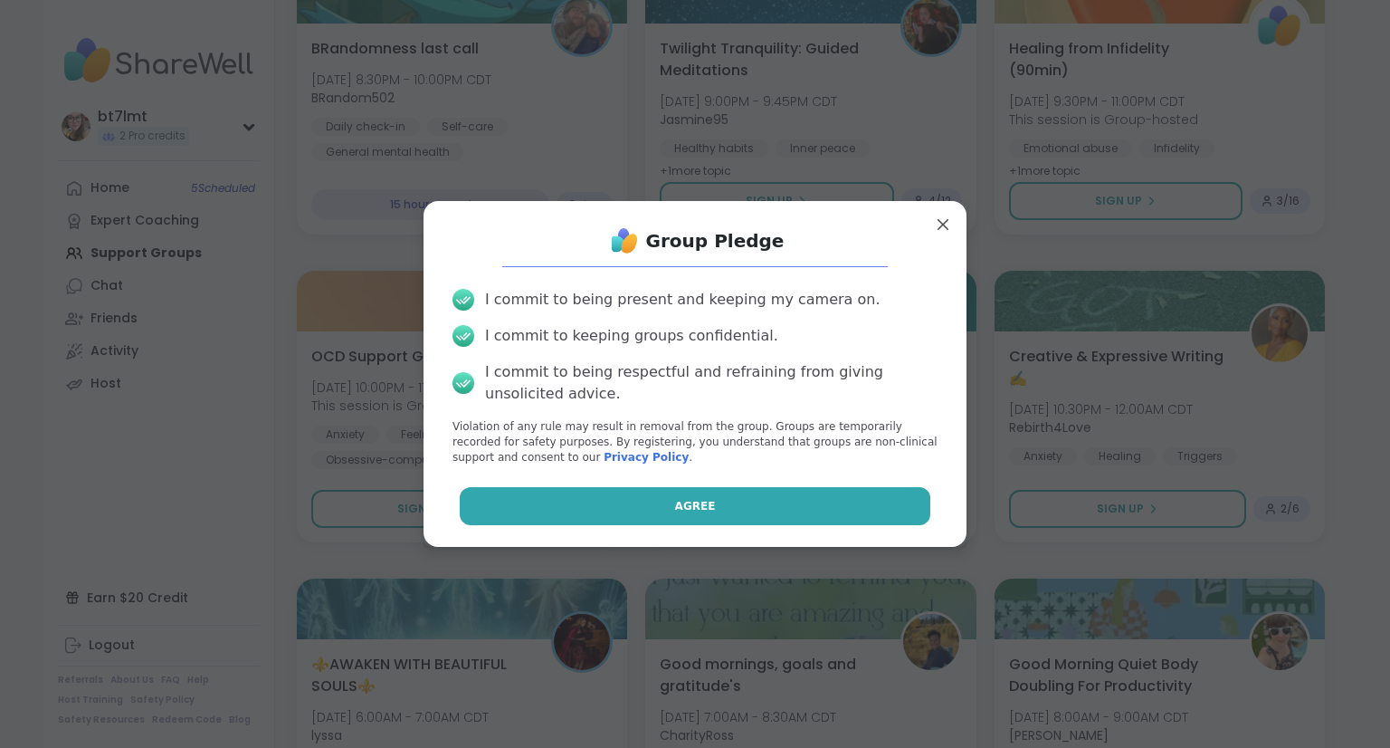
click at [744, 502] on button "Agree" at bounding box center [696, 506] width 472 height 38
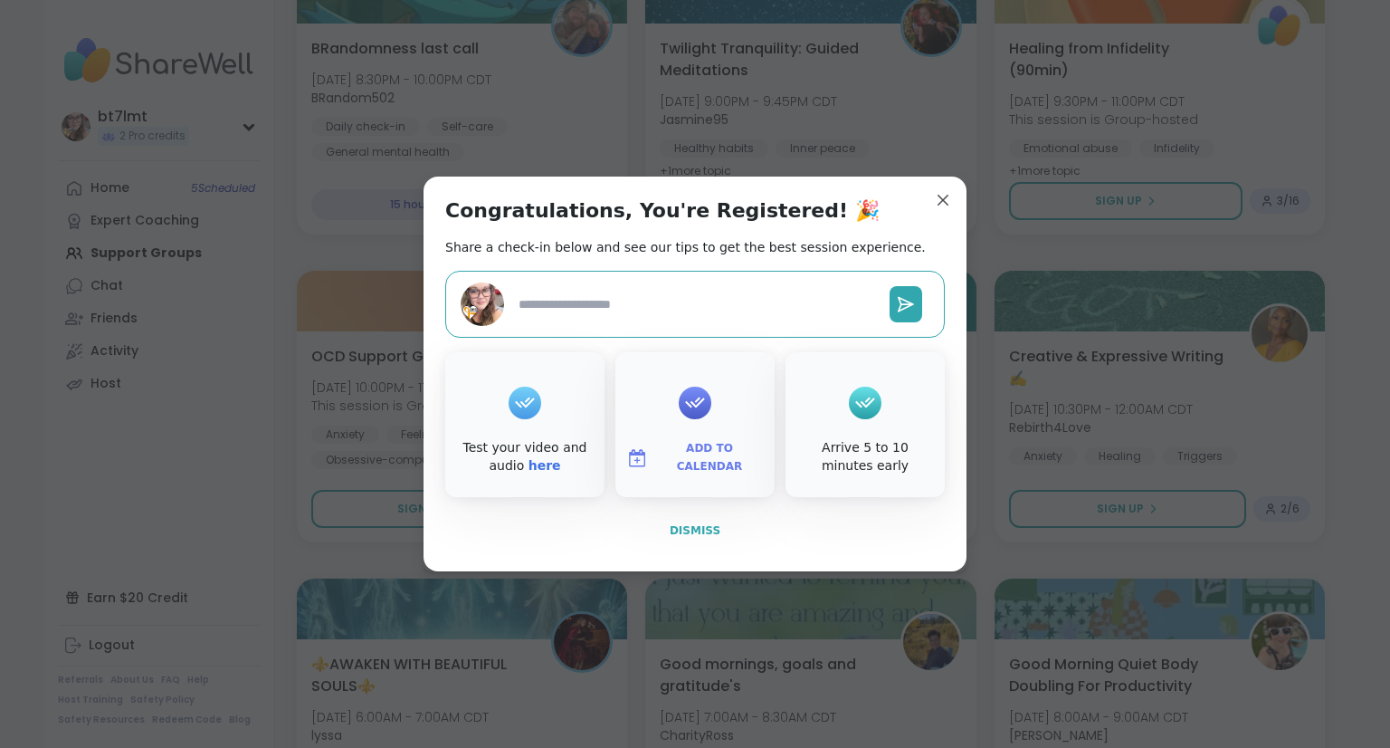
click at [695, 535] on span "Dismiss" at bounding box center [695, 530] width 51 height 13
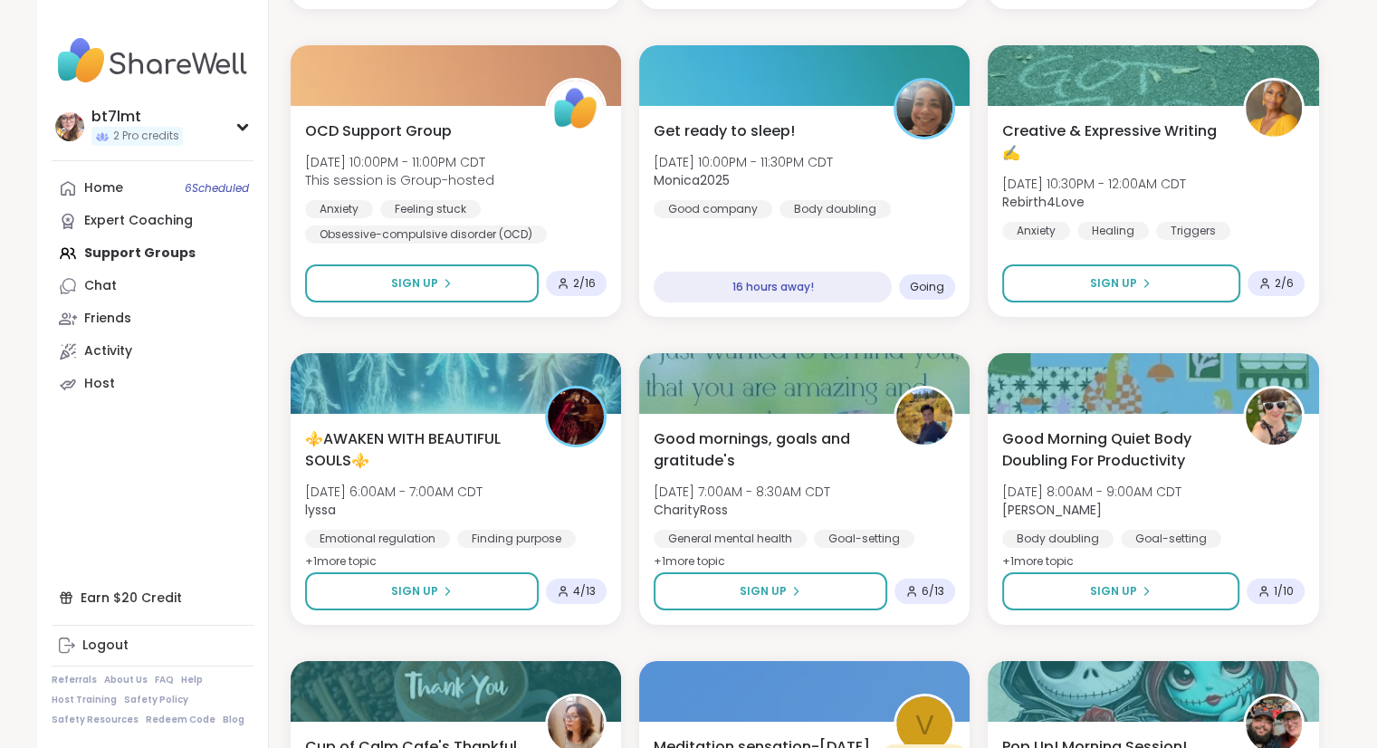
scroll to position [6439, 0]
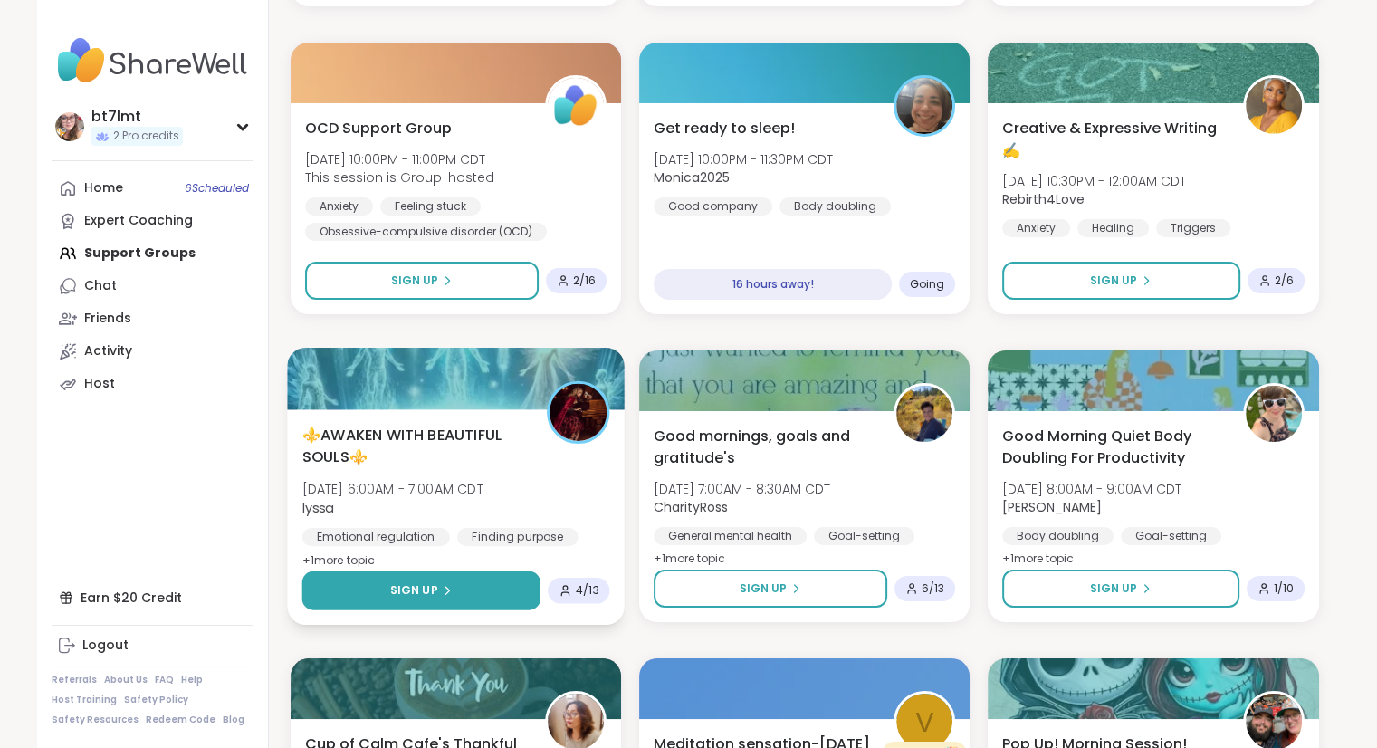
click at [471, 594] on button "Sign Up" at bounding box center [420, 590] width 238 height 39
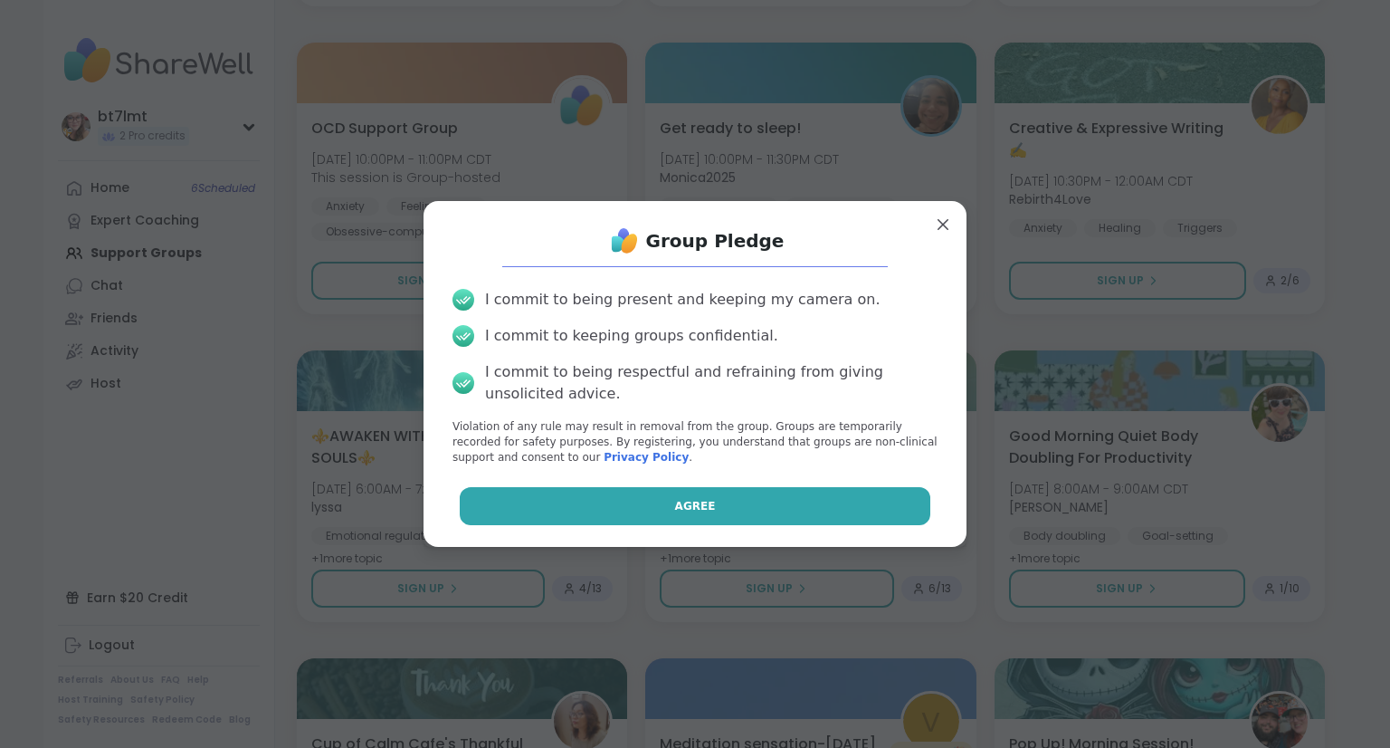
click at [626, 504] on button "Agree" at bounding box center [696, 506] width 472 height 38
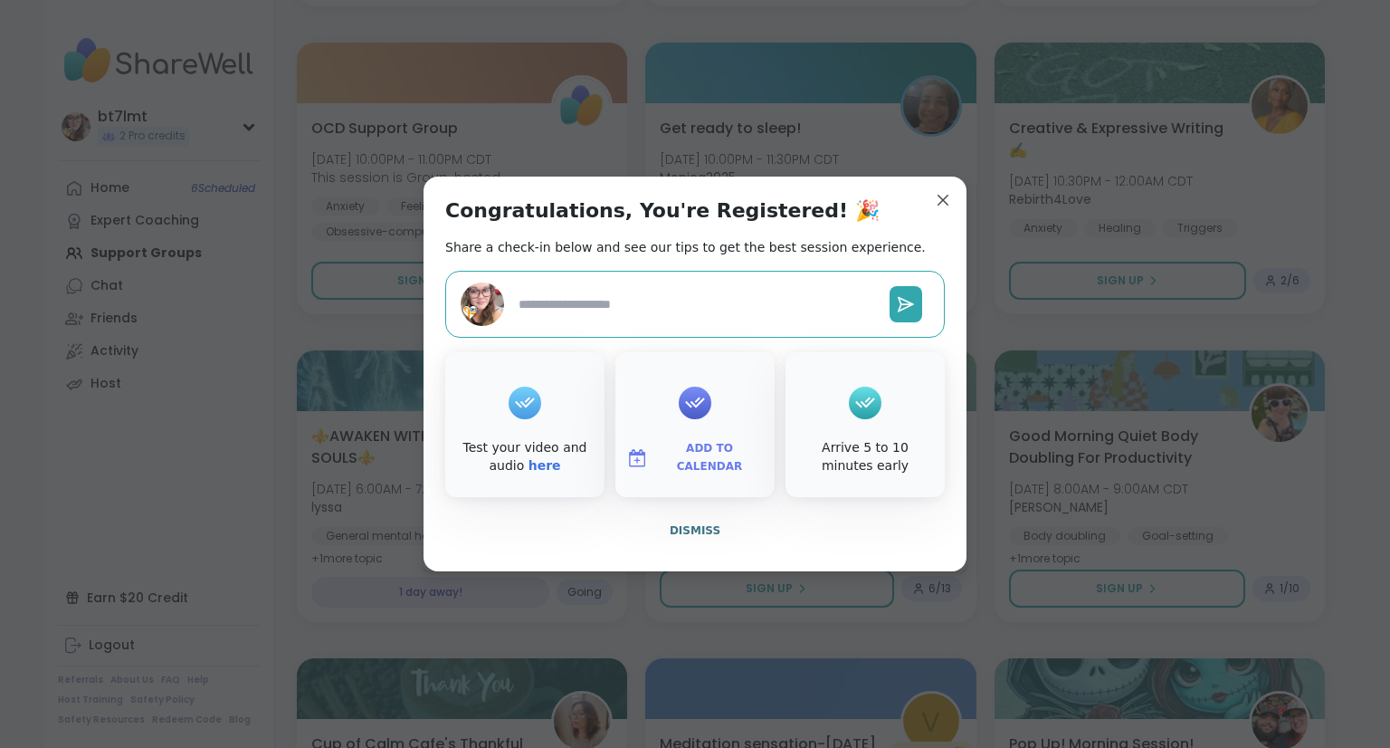
type textarea "*"
click at [691, 531] on span "Dismiss" at bounding box center [695, 530] width 51 height 13
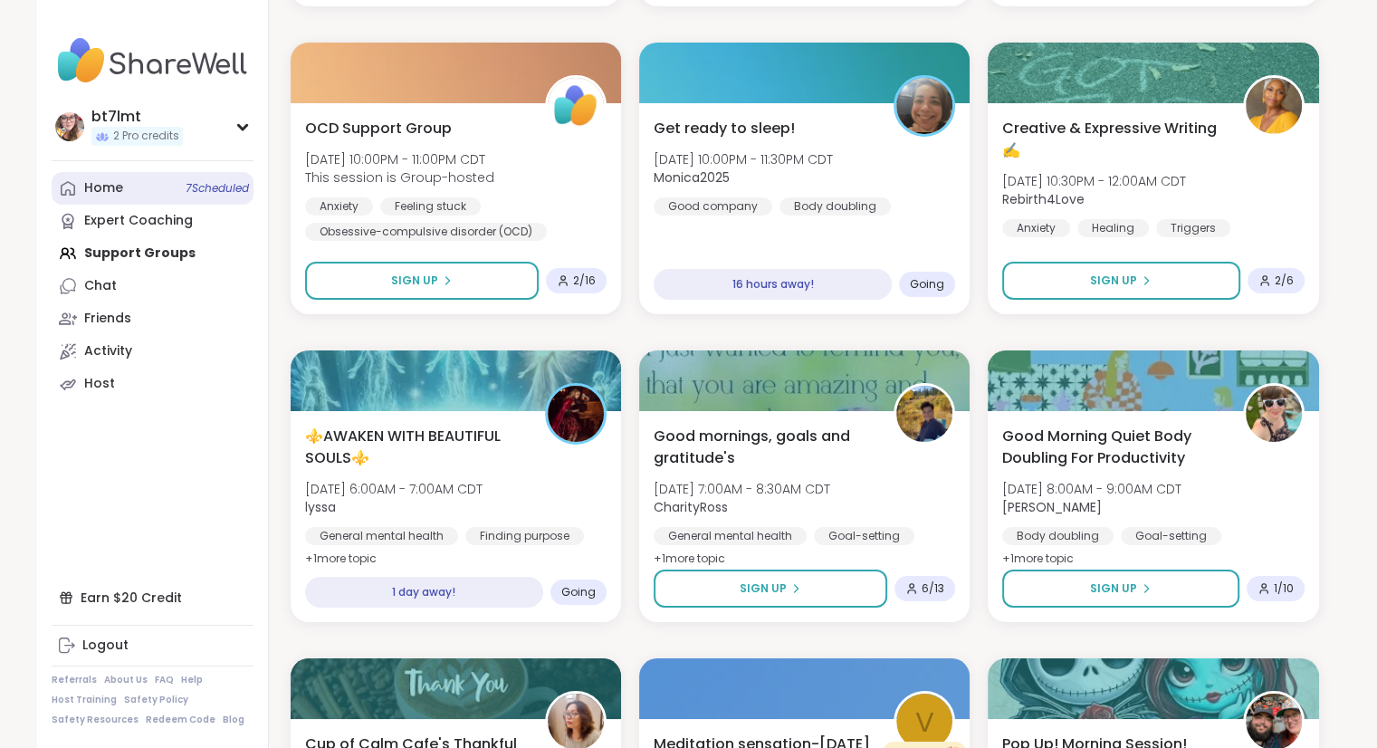
click at [116, 202] on link "Home 7 Scheduled" at bounding box center [153, 188] width 202 height 33
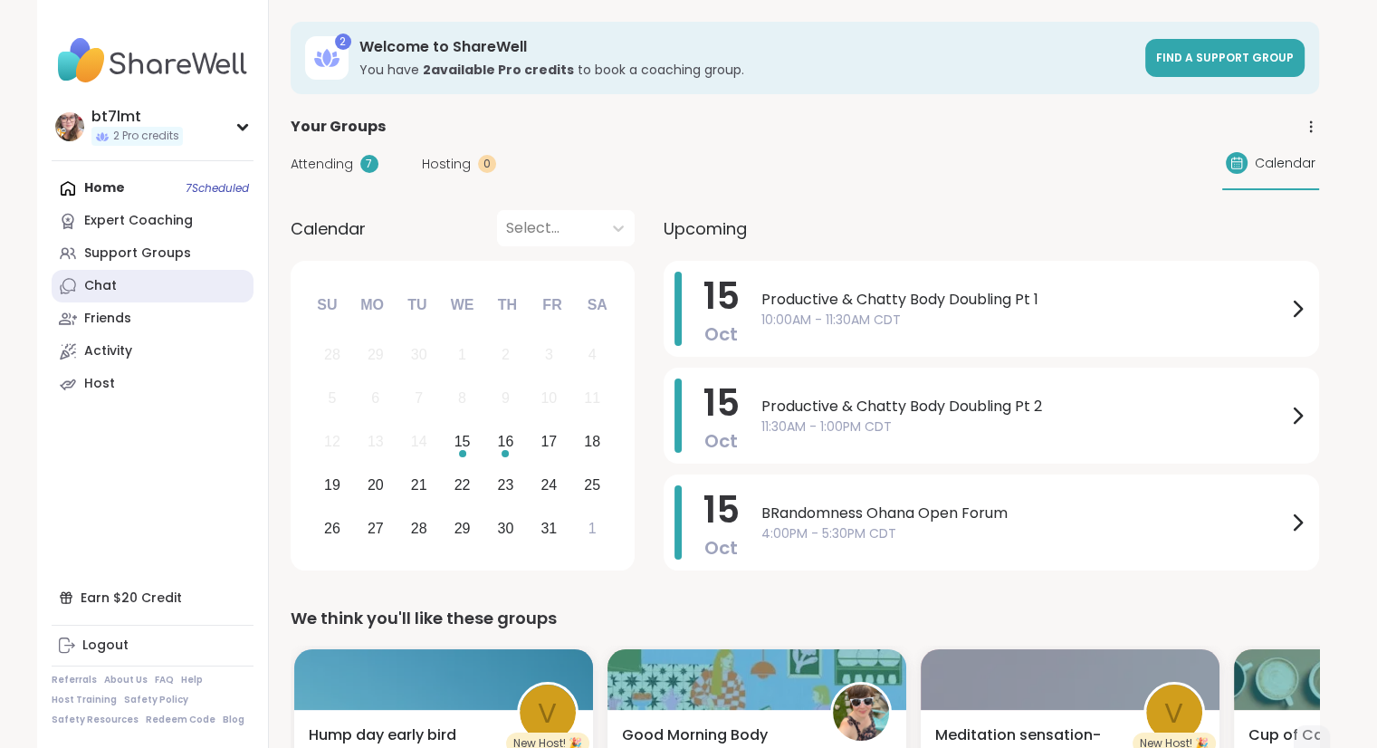
click at [147, 299] on link "Chat" at bounding box center [153, 286] width 202 height 33
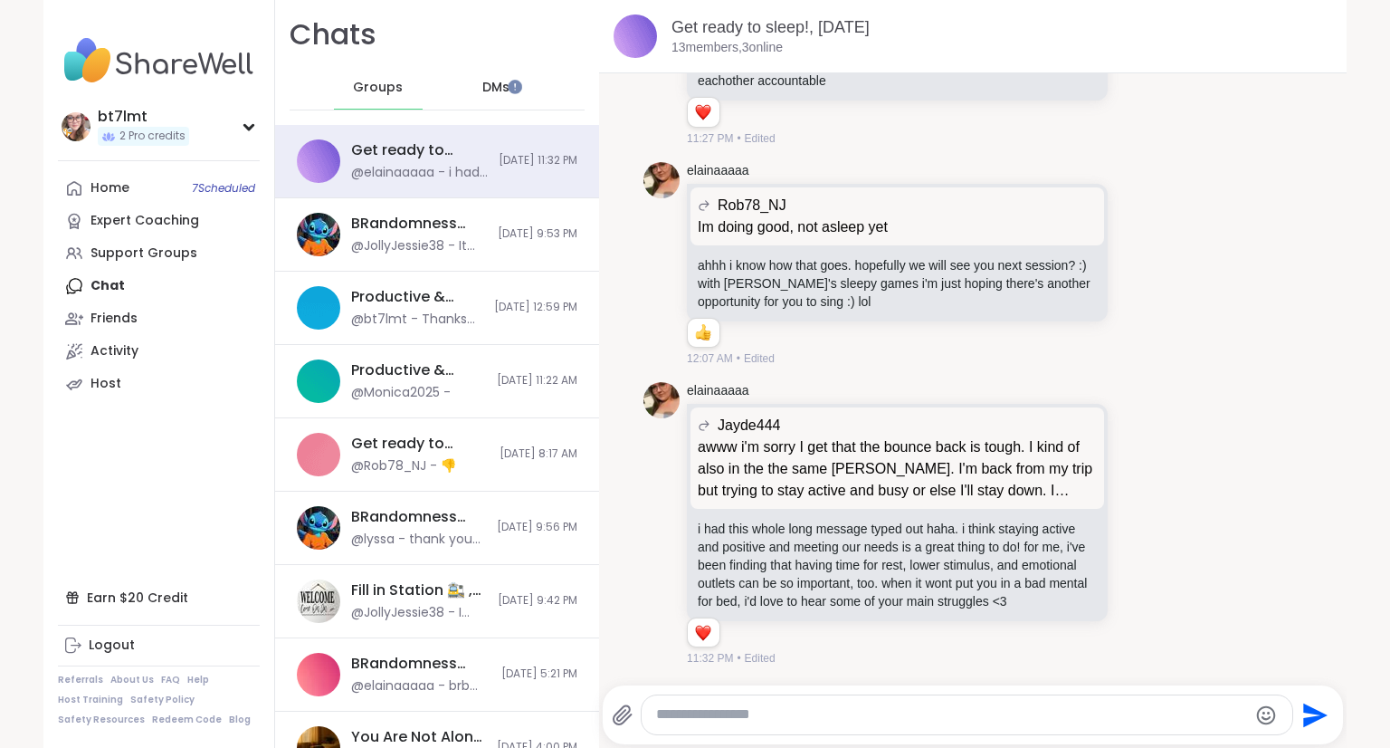
click at [483, 88] on span "DMs" at bounding box center [495, 88] width 27 height 18
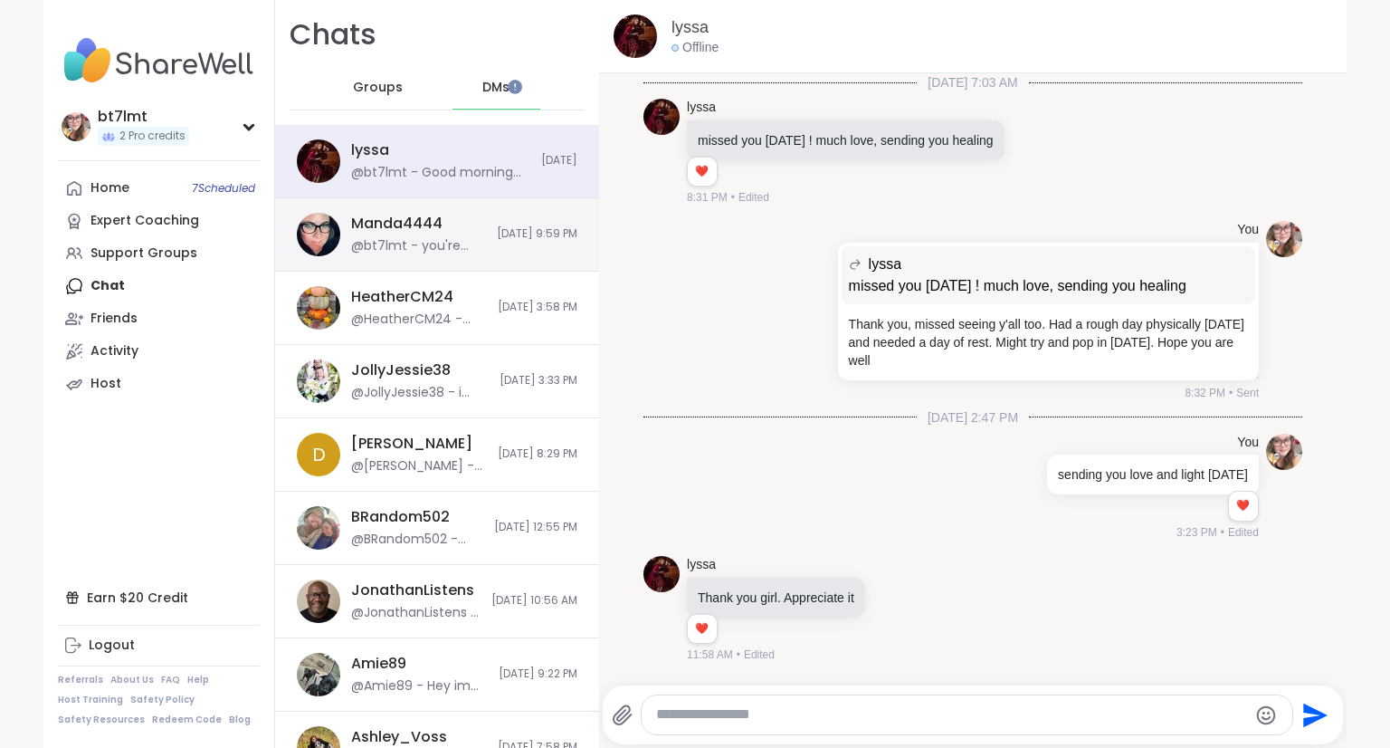
scroll to position [1809, 0]
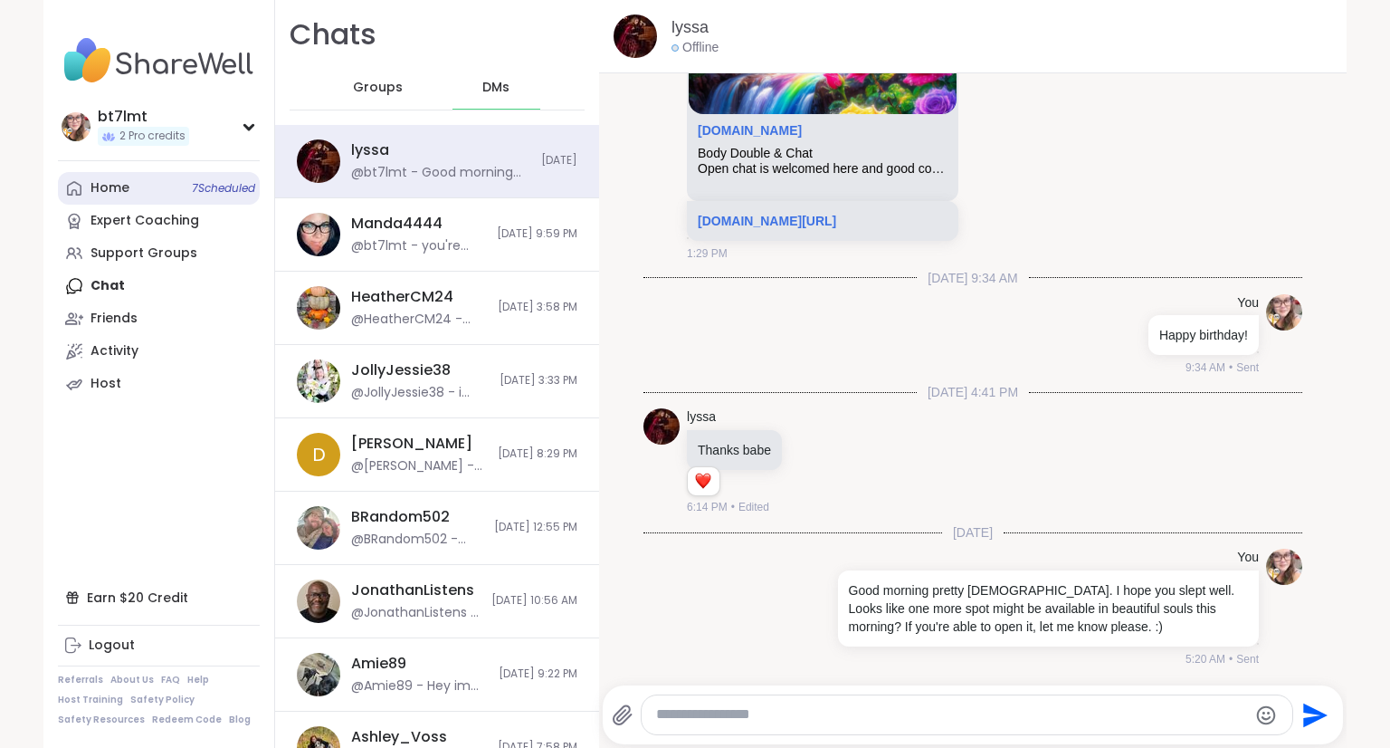
click at [97, 181] on div "Home 7 Scheduled" at bounding box center [110, 188] width 39 height 18
